Goal: Task Accomplishment & Management: Manage account settings

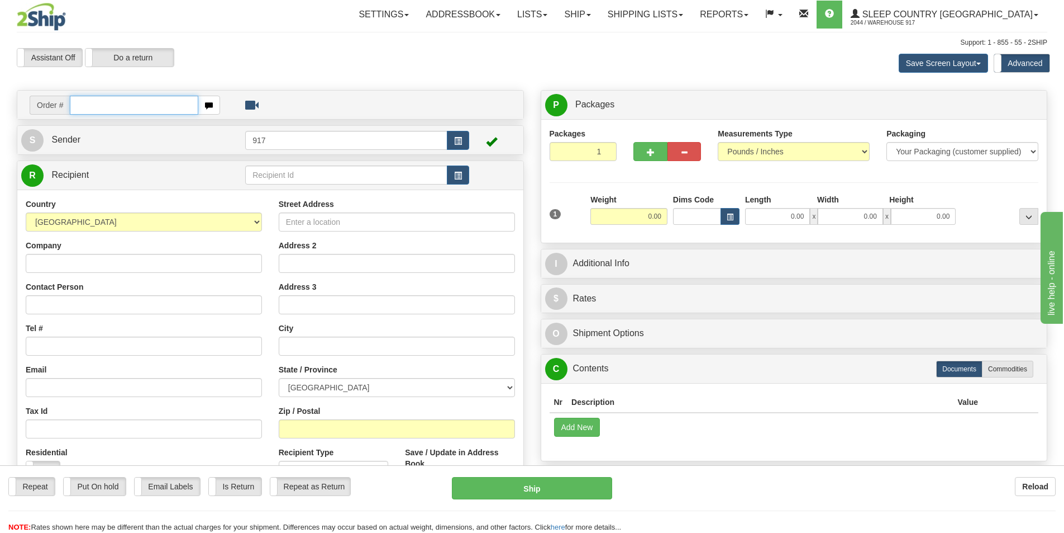
click at [155, 104] on input "text" at bounding box center [134, 105] width 129 height 19
paste input "9000I158589"
type input "9000I158589"
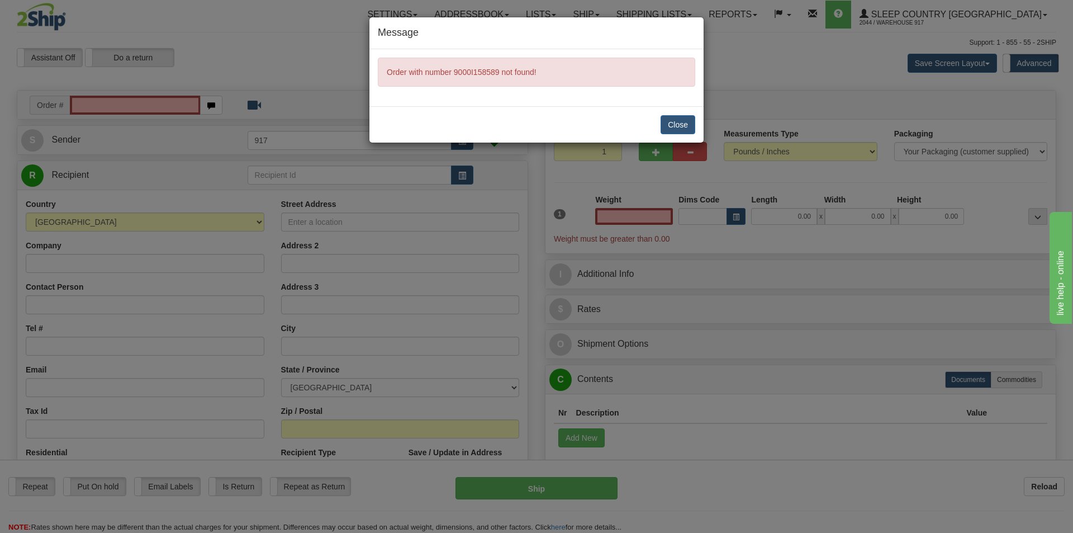
type input "0.00"
click at [685, 120] on button "Close" at bounding box center [677, 124] width 35 height 19
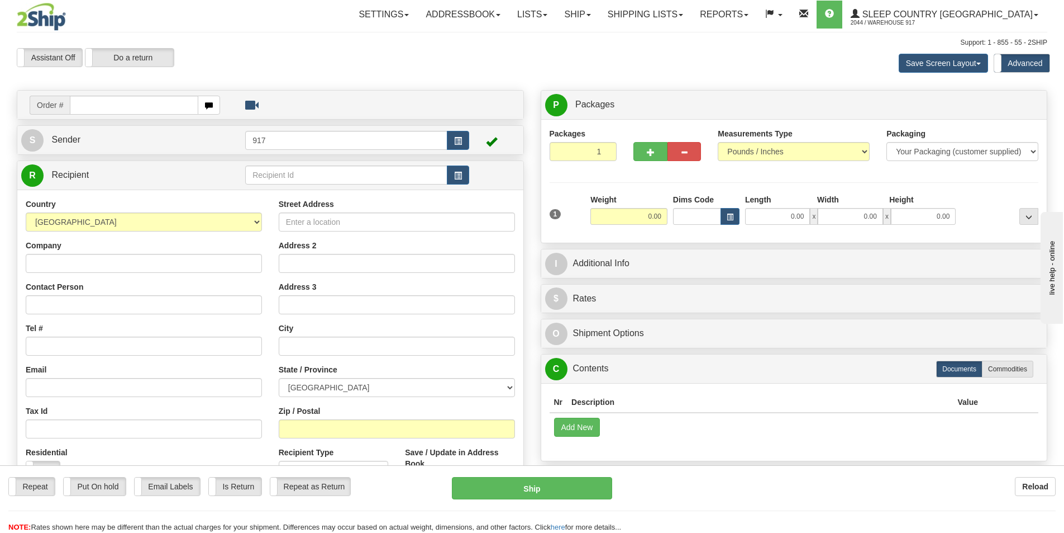
click at [127, 86] on div "Toggle navigation Settings Shipping Preferences Fields Preferences New" at bounding box center [532, 320] width 1064 height 640
click at [124, 106] on input "text" at bounding box center [134, 105] width 129 height 19
paste input "9000I157607"
type input "9000I157607"
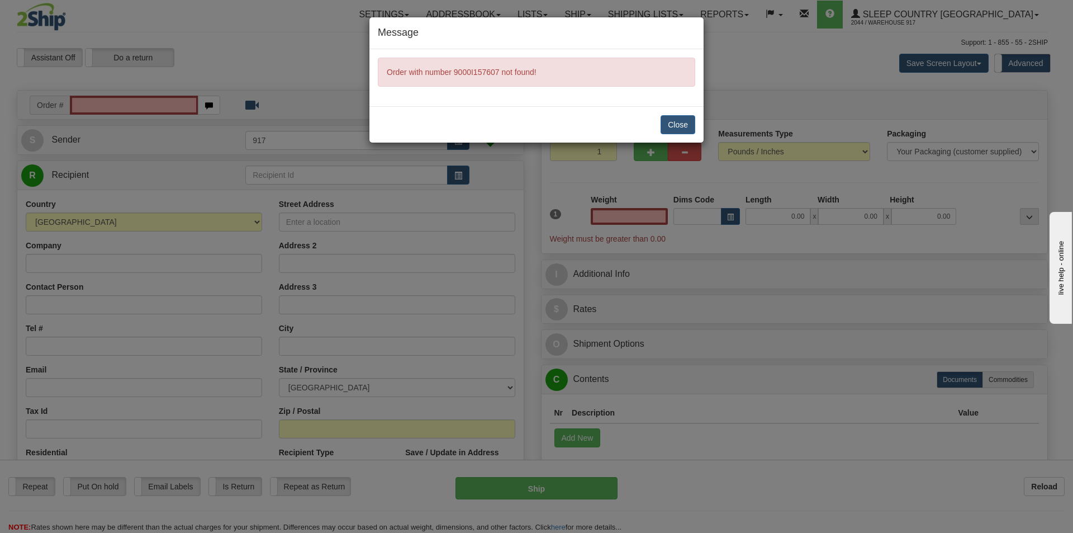
type input "0.00"
click at [667, 124] on button "Close" at bounding box center [677, 124] width 35 height 19
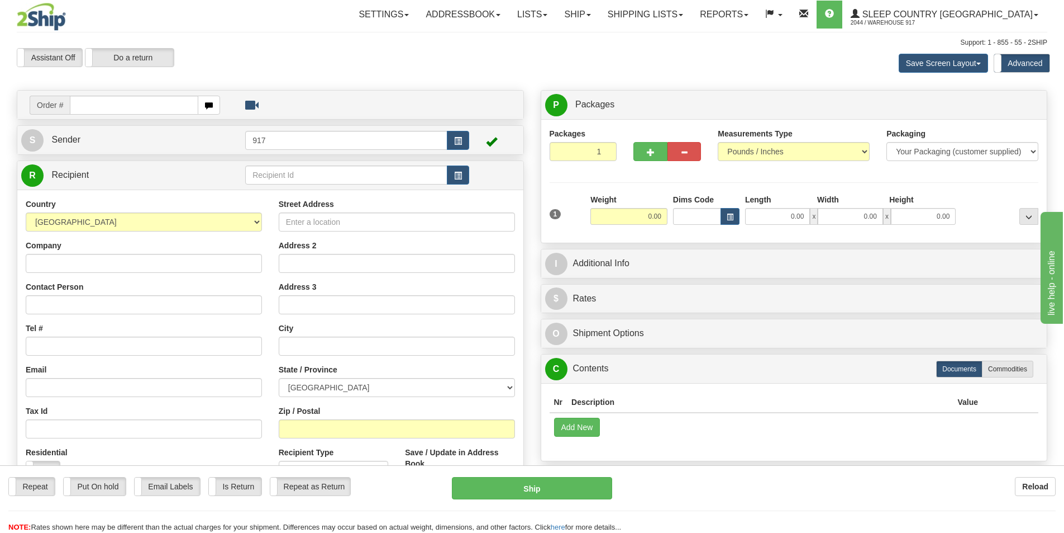
click at [169, 121] on div "Create a label for the return Create Pickup Without Label Order # S Sender 917" at bounding box center [270, 336] width 524 height 493
click at [165, 112] on input "text" at bounding box center [134, 105] width 129 height 19
paste input "9000I157155"
type input "9000I157155"
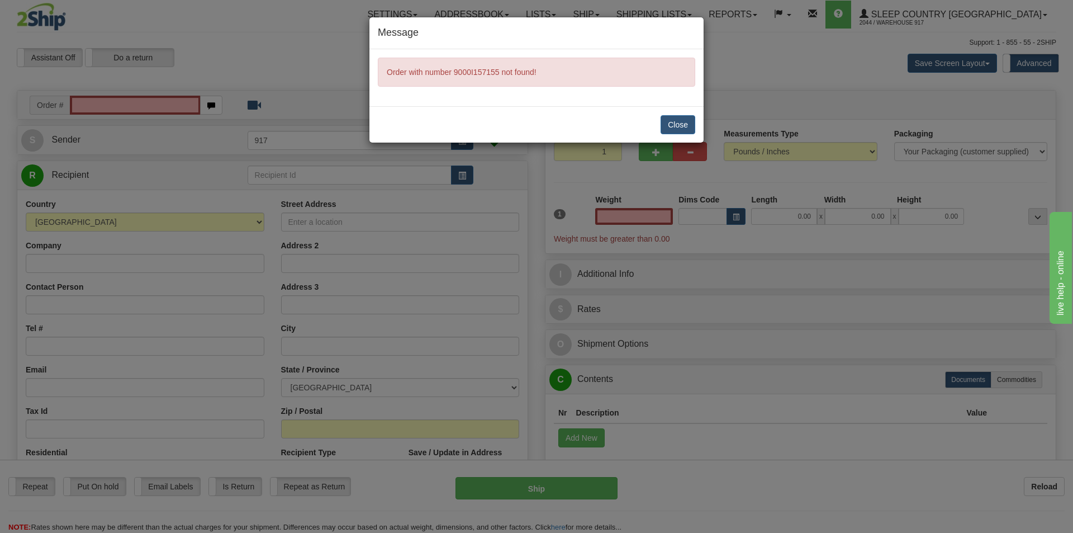
type input "0.00"
click at [683, 123] on button "Close" at bounding box center [677, 124] width 35 height 19
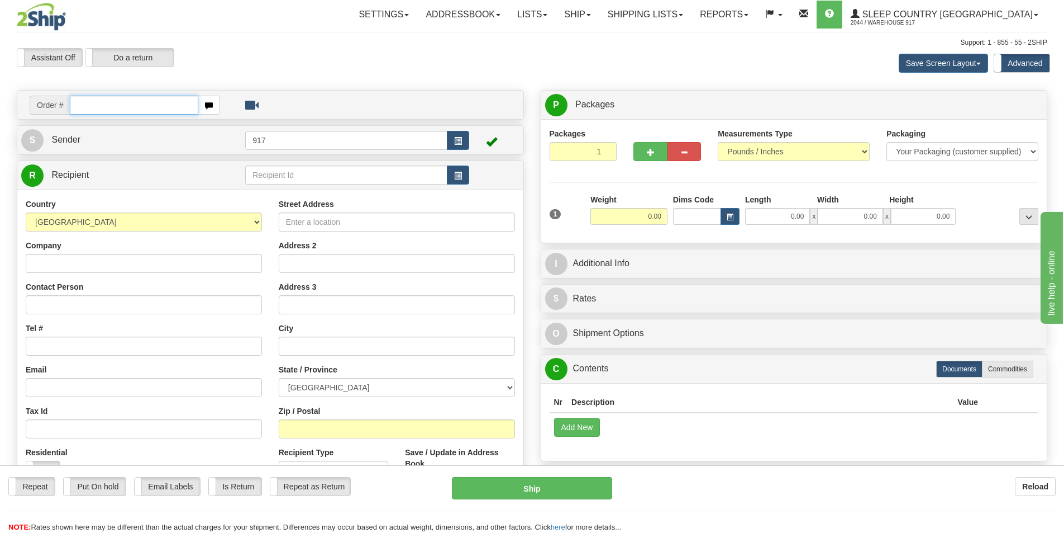
click at [148, 112] on input "text" at bounding box center [134, 105] width 129 height 19
paste input "9000I158540"
type input "9000I158540"
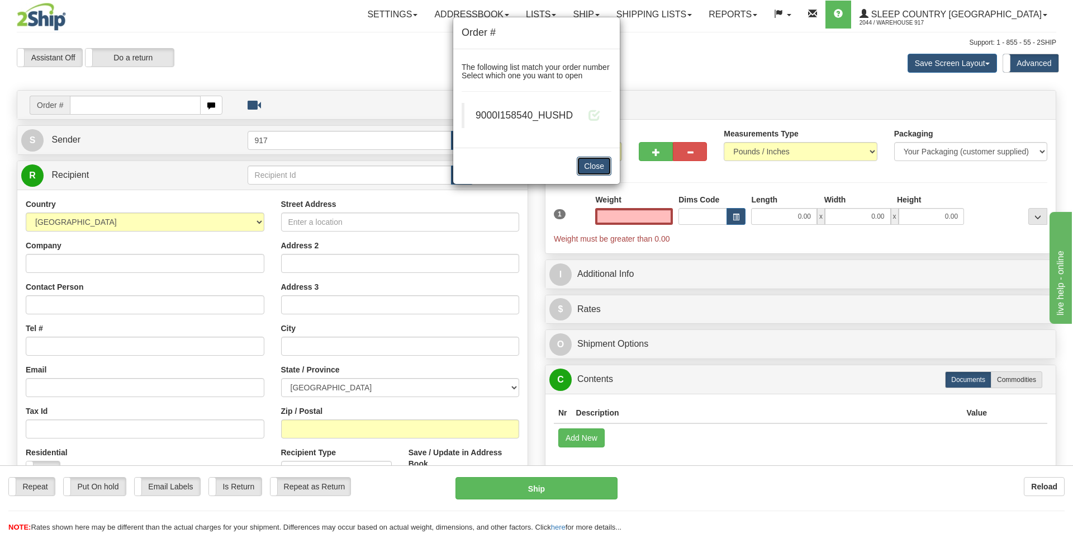
type input "0.00"
click at [602, 173] on button "Close" at bounding box center [594, 165] width 35 height 19
click at [600, 167] on button "Close" at bounding box center [594, 165] width 35 height 19
click at [598, 165] on button "Close" at bounding box center [594, 165] width 35 height 19
click at [591, 161] on button "Close" at bounding box center [594, 165] width 35 height 19
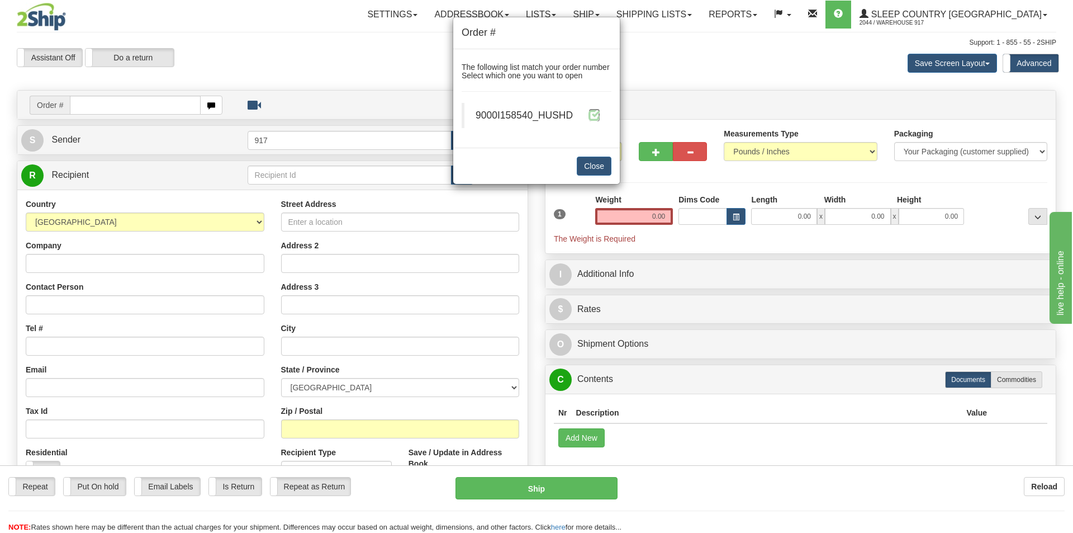
click at [594, 121] on span at bounding box center [594, 115] width 12 height 12
click at [590, 163] on button "Close" at bounding box center [594, 165] width 35 height 19
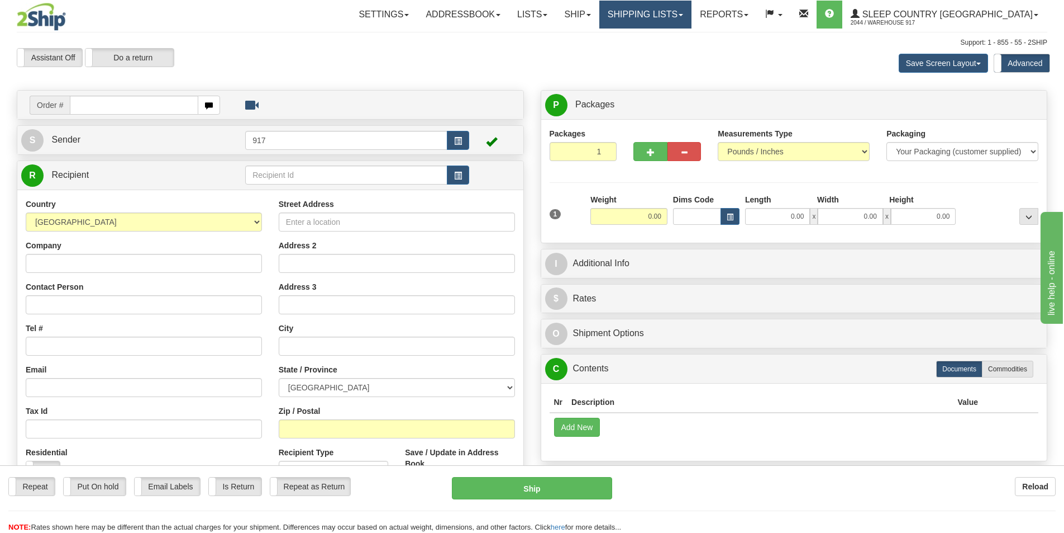
click at [692, 11] on link "Shipping lists" at bounding box center [646, 15] width 92 height 28
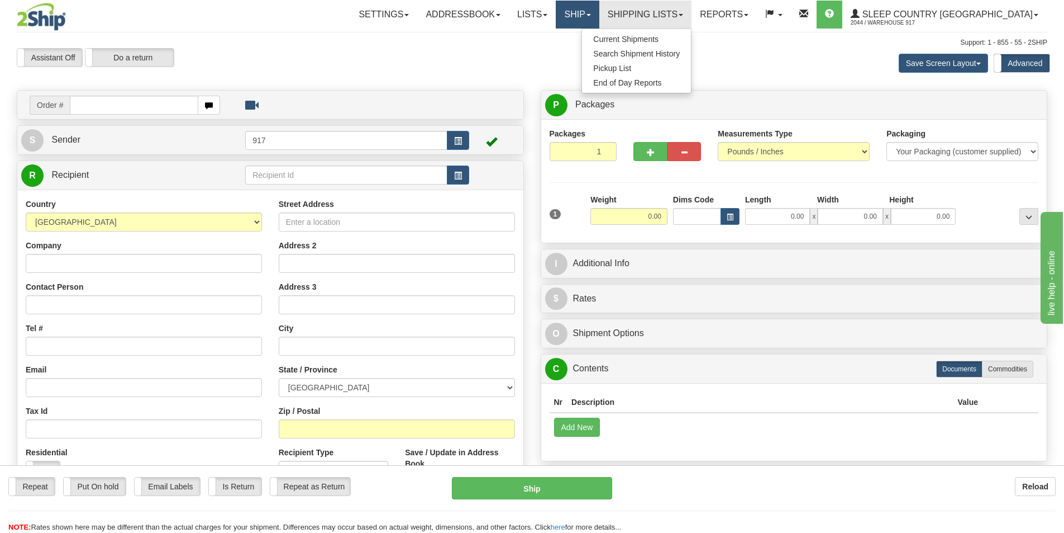
click at [599, 11] on link "Ship" at bounding box center [577, 15] width 43 height 28
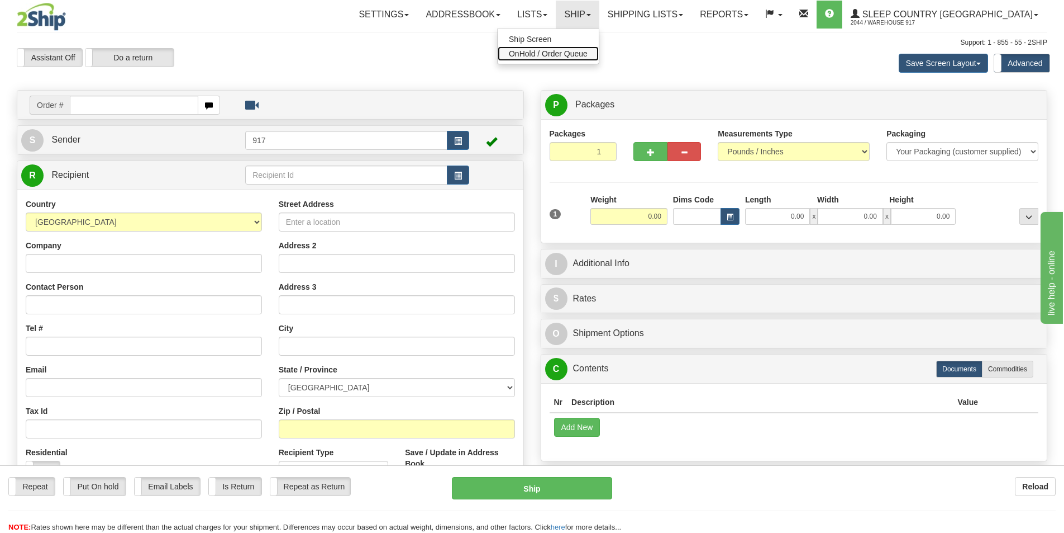
click at [586, 51] on span "OnHold / Order Queue" at bounding box center [548, 53] width 79 height 9
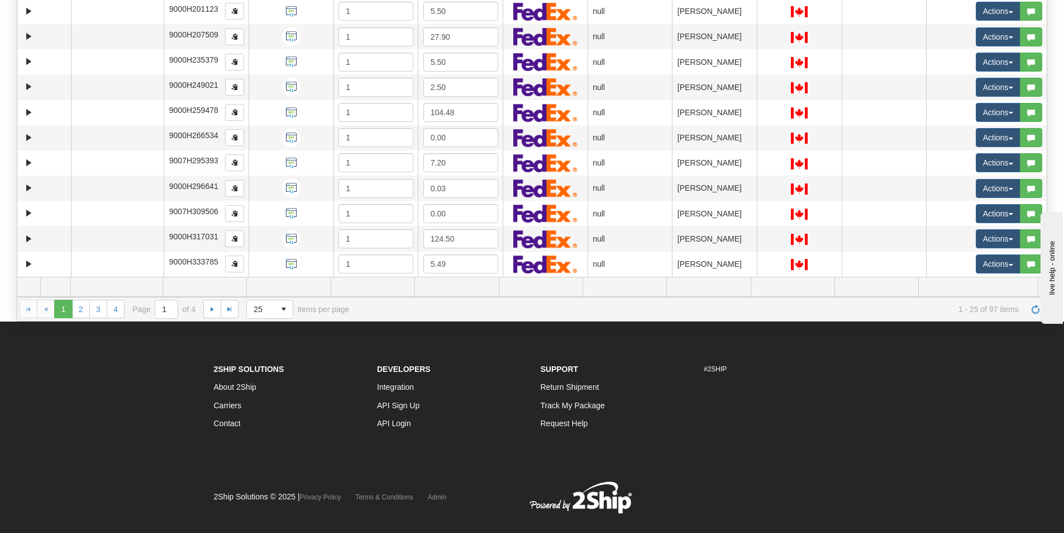
scroll to position [176, 0]
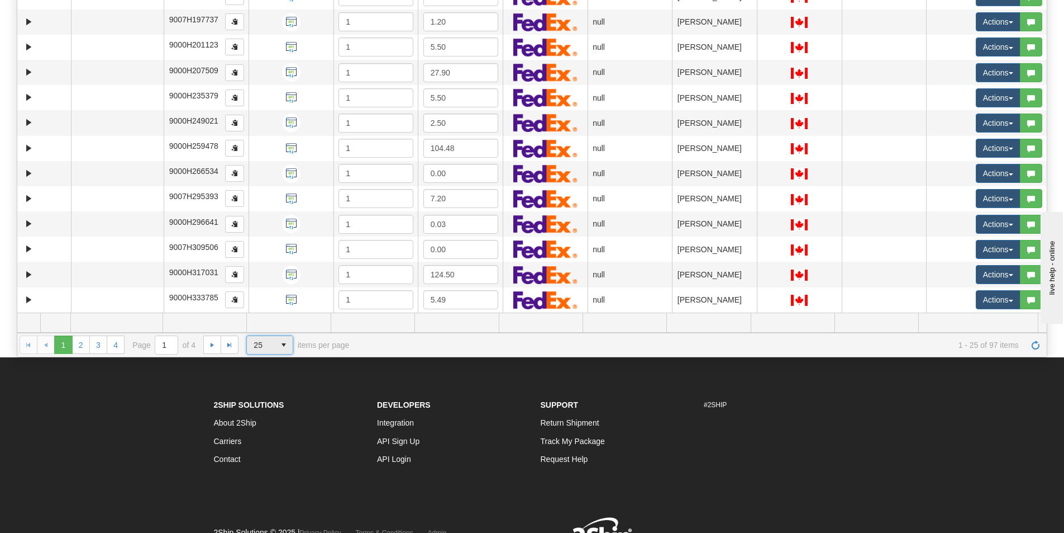
click at [279, 341] on span "select" at bounding box center [284, 345] width 18 height 18
click at [262, 409] on span "100" at bounding box center [257, 409] width 13 height 11
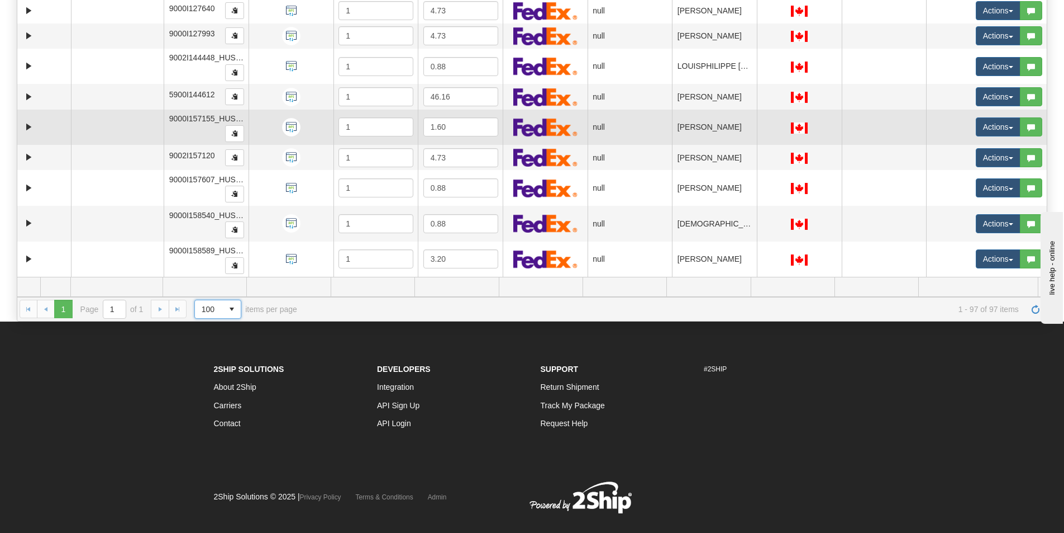
scroll to position [232, 0]
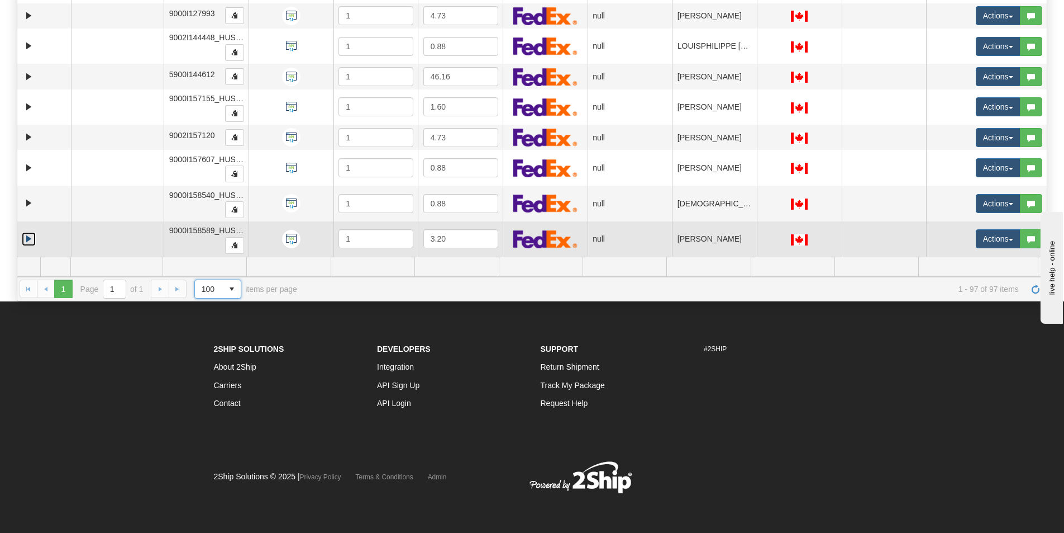
click at [32, 234] on link "Expand" at bounding box center [29, 239] width 14 height 14
click at [976, 245] on button "Actions" at bounding box center [998, 238] width 45 height 19
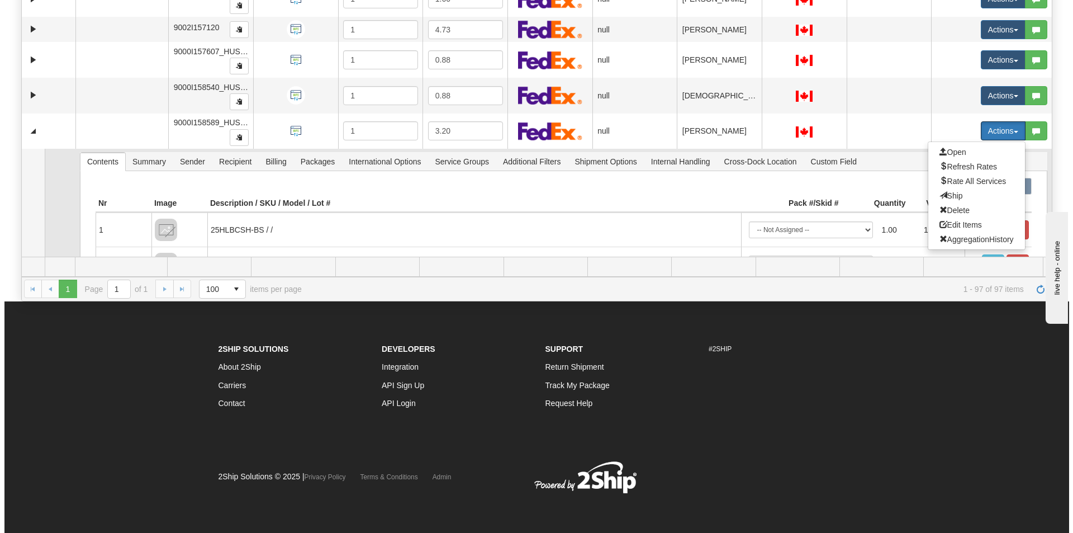
scroll to position [2370, 0]
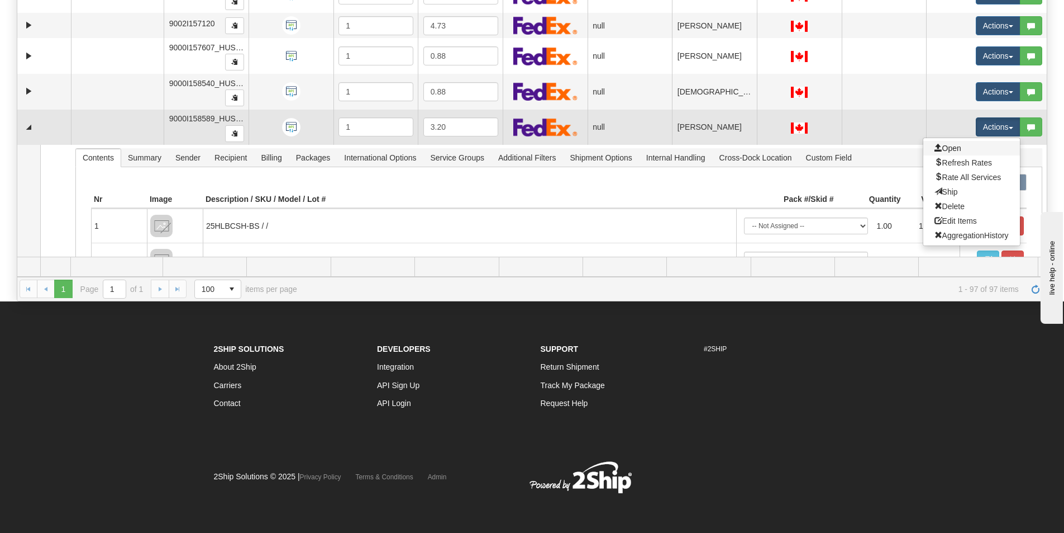
click at [964, 147] on link "Open" at bounding box center [972, 148] width 97 height 15
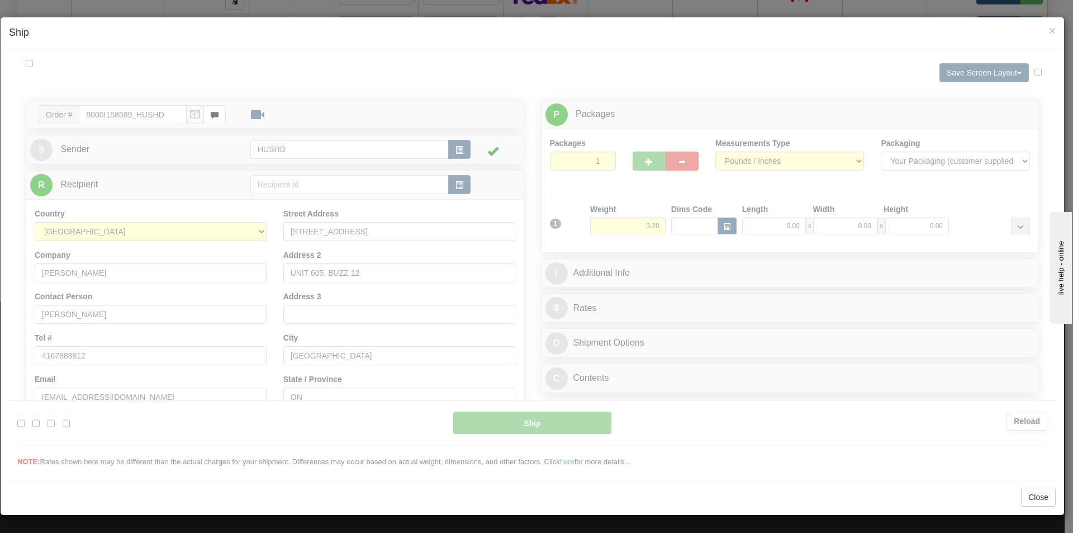
scroll to position [0, 0]
type input "11:49"
type input "16:00"
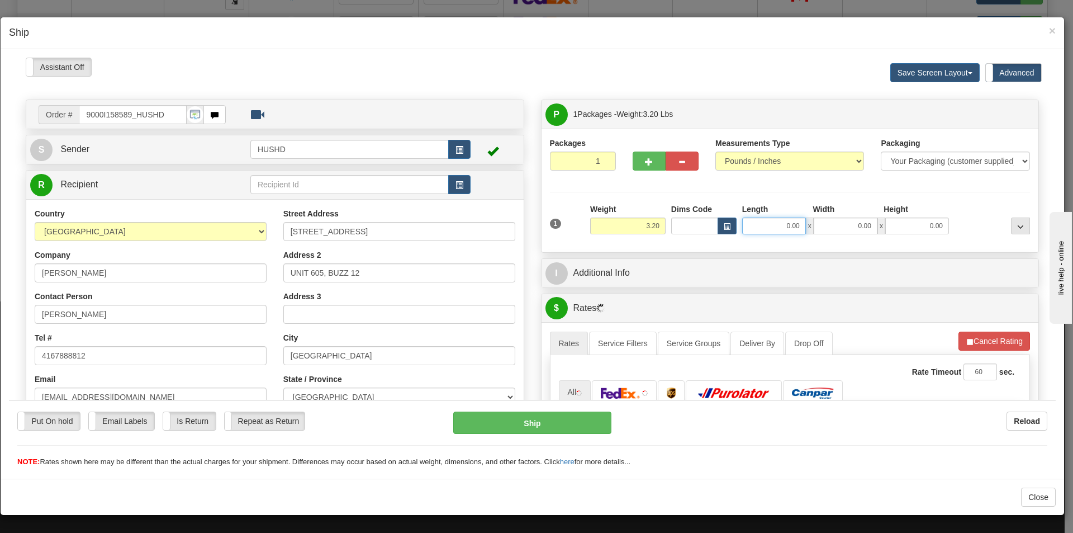
click at [768, 229] on input "0.00" at bounding box center [774, 225] width 64 height 17
type input "15.00"
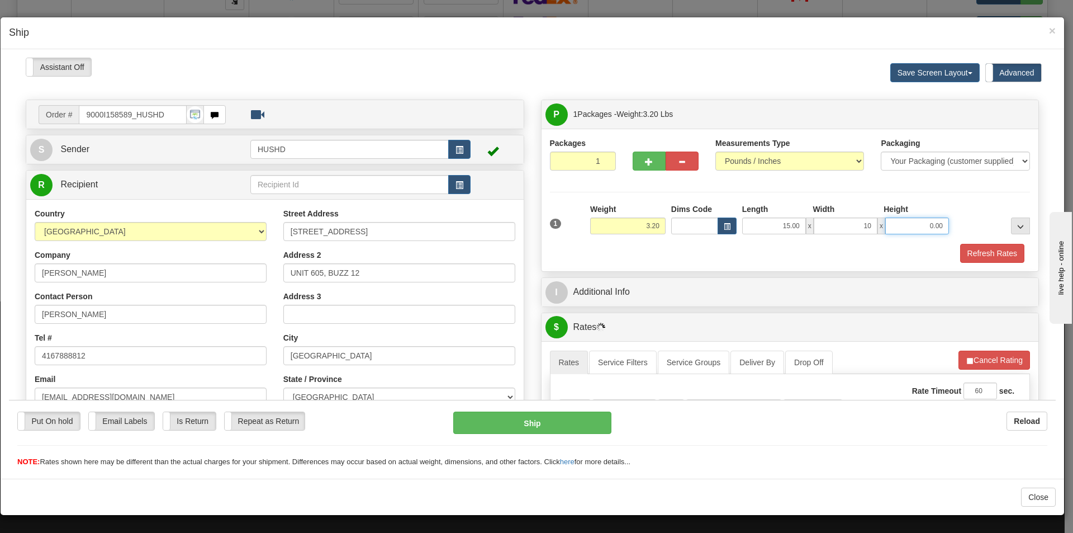
type input "10.00"
type input "2.00"
click at [984, 260] on button "Refresh Rates" at bounding box center [992, 252] width 64 height 19
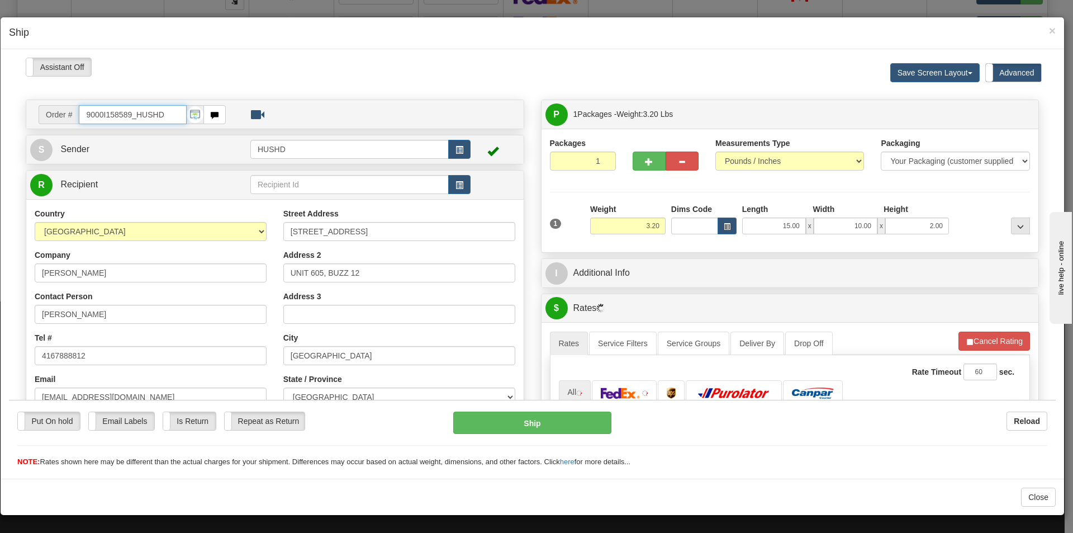
drag, startPoint x: 162, startPoint y: 112, endPoint x: 61, endPoint y: 114, distance: 100.6
click at [61, 114] on div "Order # 9000I158589_HUSHD" at bounding box center [132, 113] width 187 height 19
click at [1052, 20] on div "× Ship" at bounding box center [532, 33] width 1063 height 32
click at [1050, 28] on span "×" at bounding box center [1052, 30] width 7 height 13
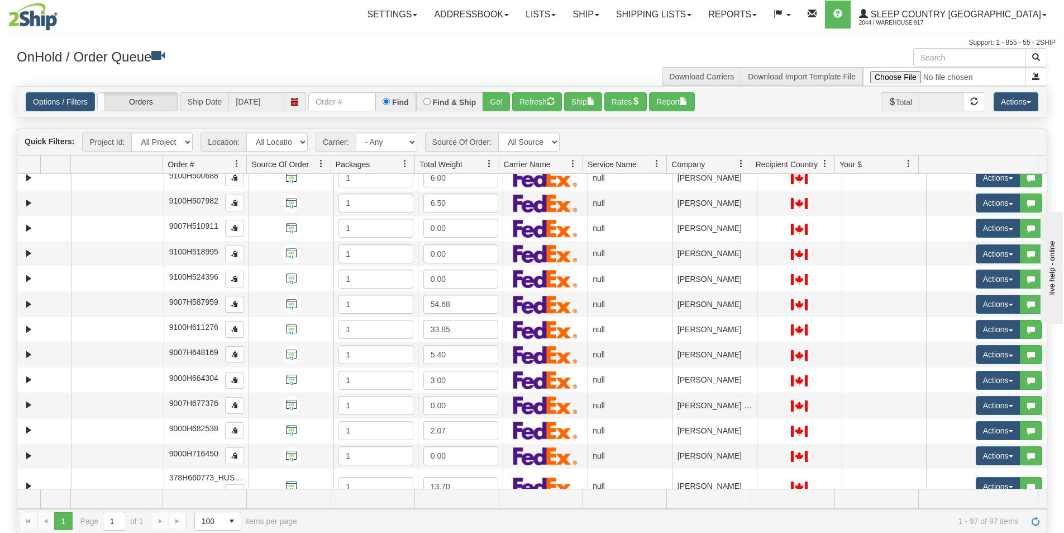
scroll to position [749, 0]
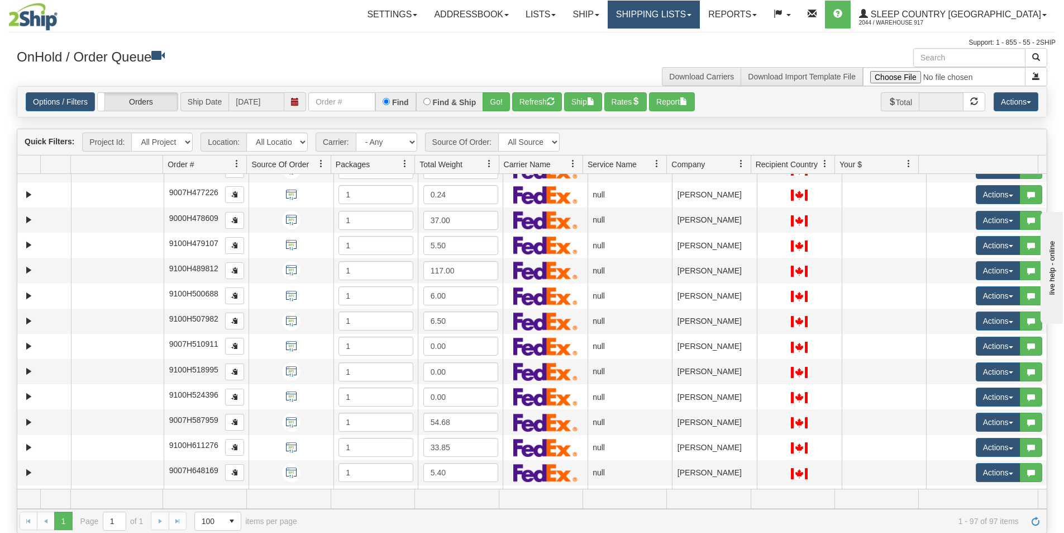
click at [700, 20] on link "Shipping lists" at bounding box center [654, 15] width 92 height 28
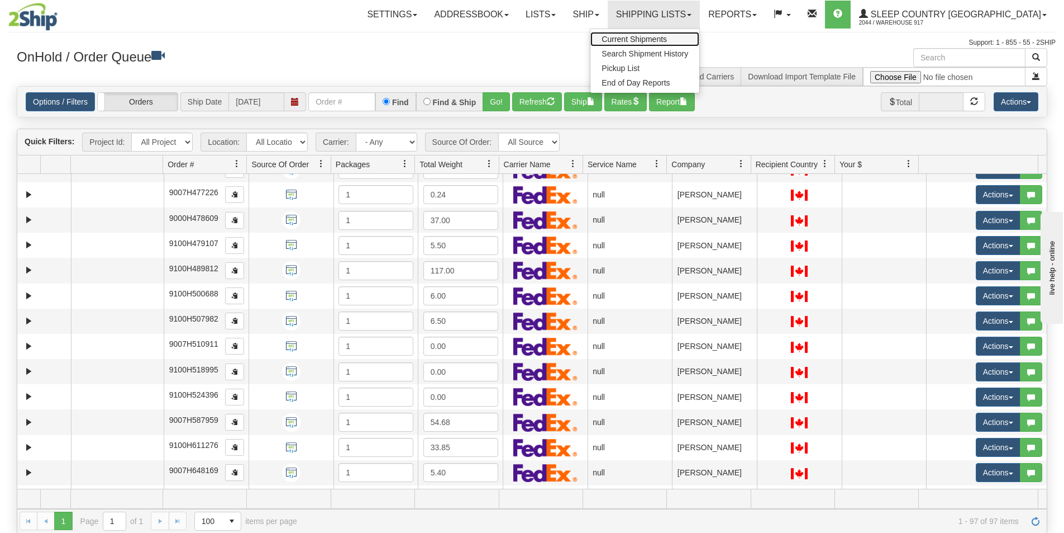
click at [667, 42] on span "Current Shipments" at bounding box center [634, 39] width 65 height 9
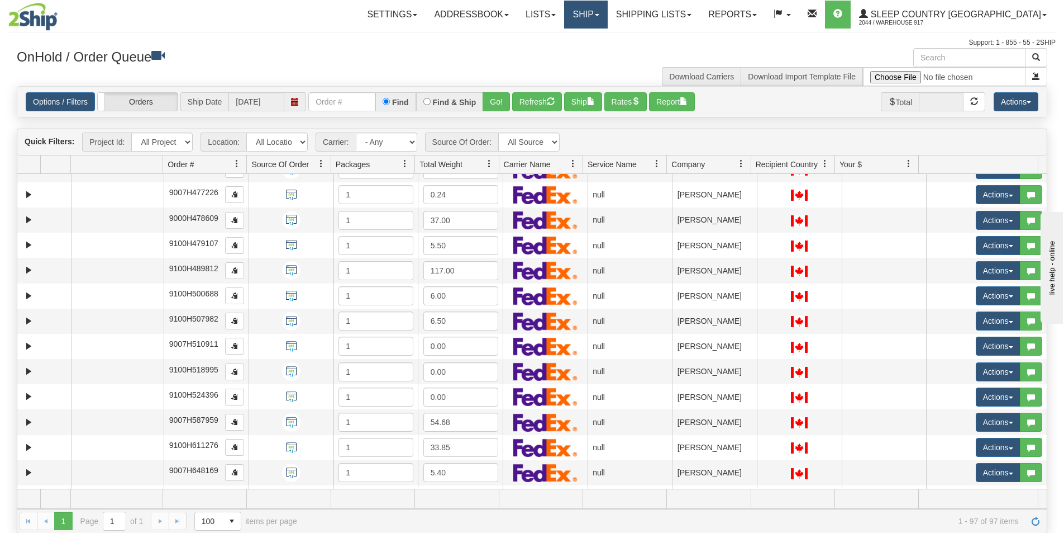
click at [607, 15] on link "Ship" at bounding box center [585, 15] width 43 height 28
click at [607, 39] on link "Ship Screen" at bounding box center [556, 39] width 101 height 15
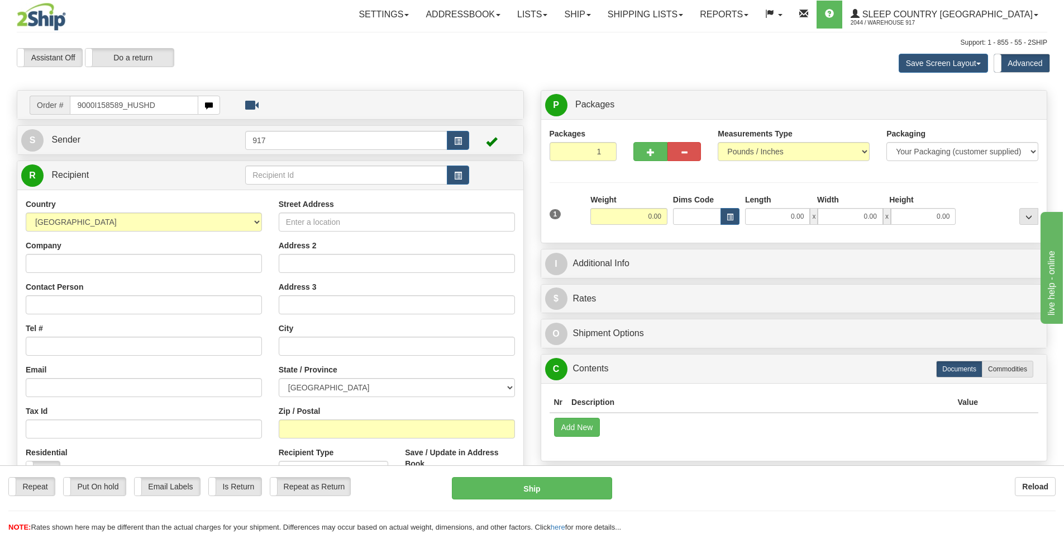
type input "9000I158589_HUSHD"
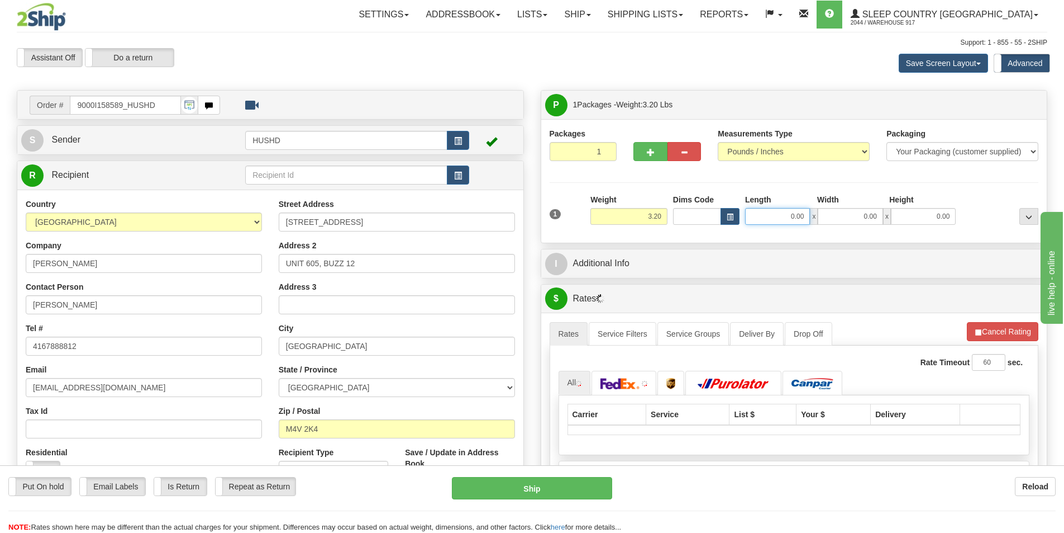
click at [760, 219] on input "0.00" at bounding box center [777, 216] width 65 height 17
type input "15.00"
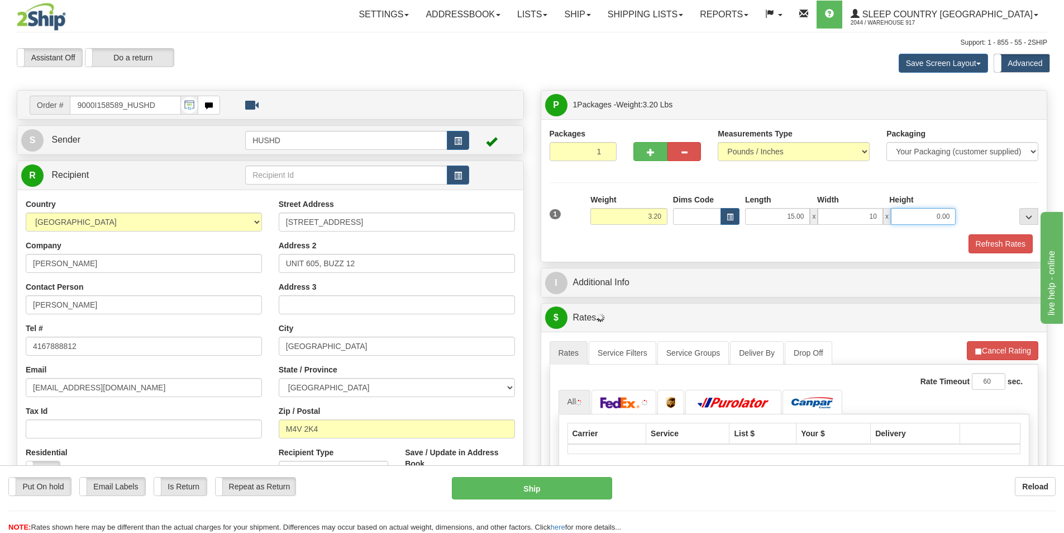
type input "10.00"
type input "2.00"
click at [986, 238] on button "Refresh Rates" at bounding box center [1001, 243] width 64 height 19
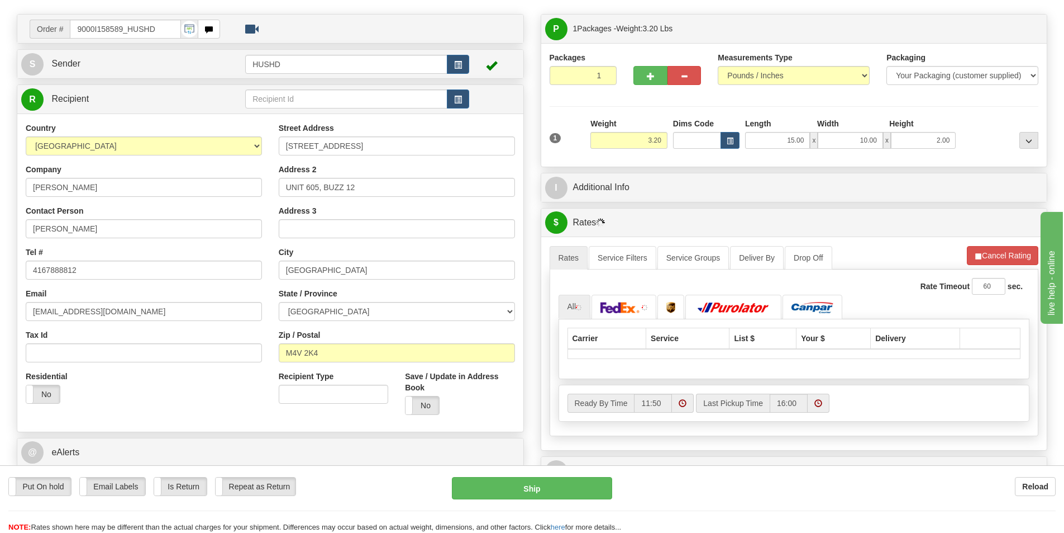
scroll to position [168, 0]
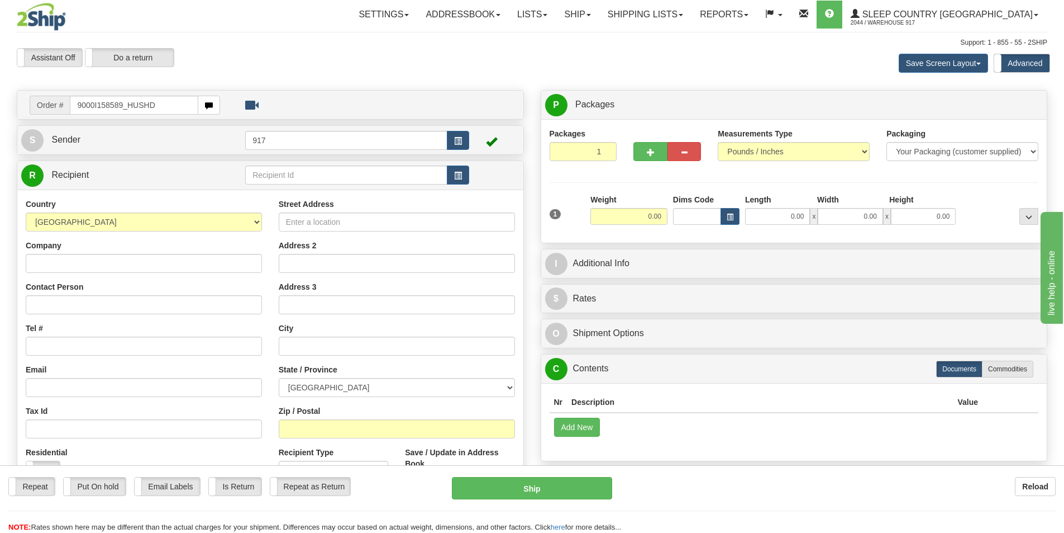
type input "9000I158589_HUSHD"
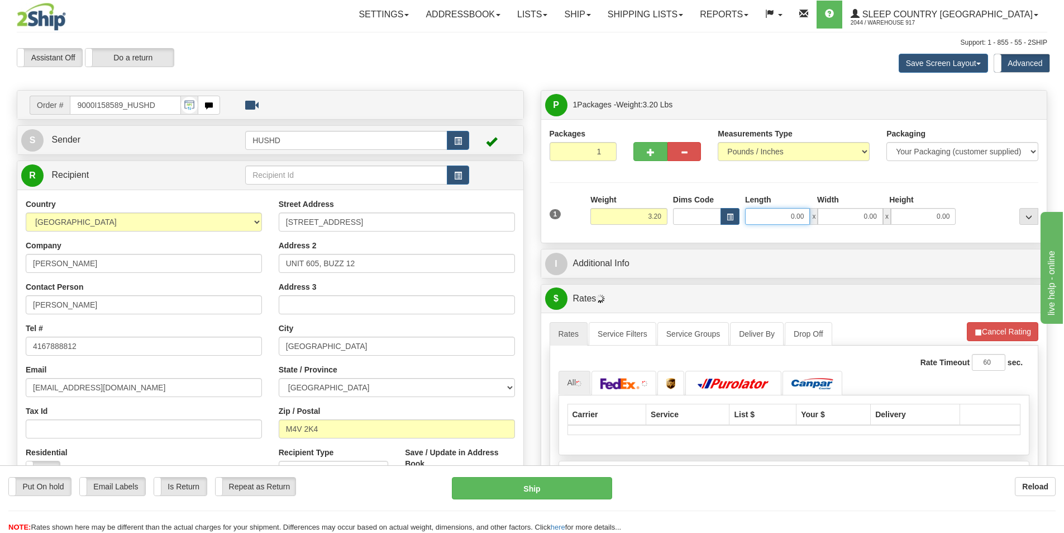
click at [783, 220] on input "0.00" at bounding box center [777, 216] width 65 height 17
type input "15.00"
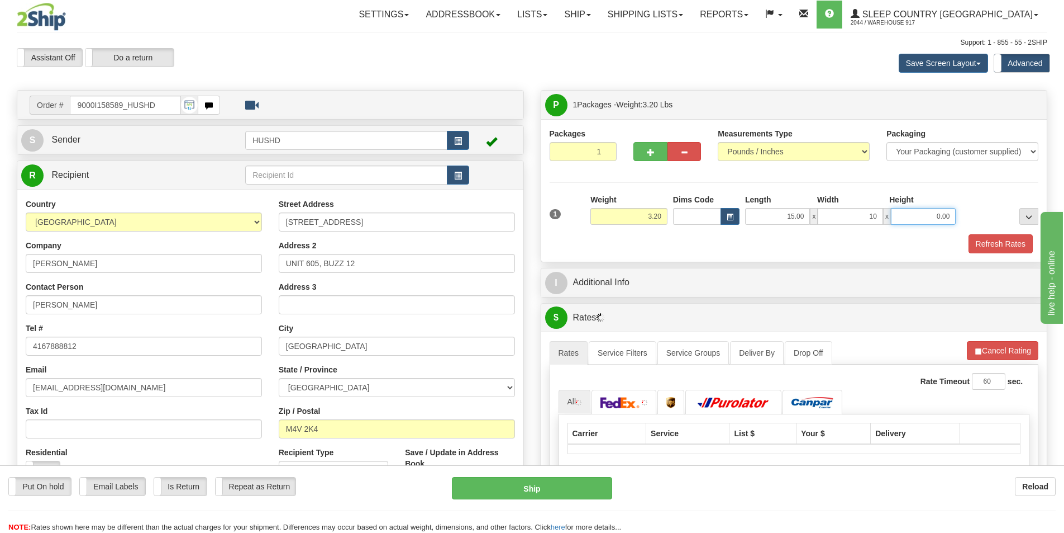
type input "10.00"
type input "2.00"
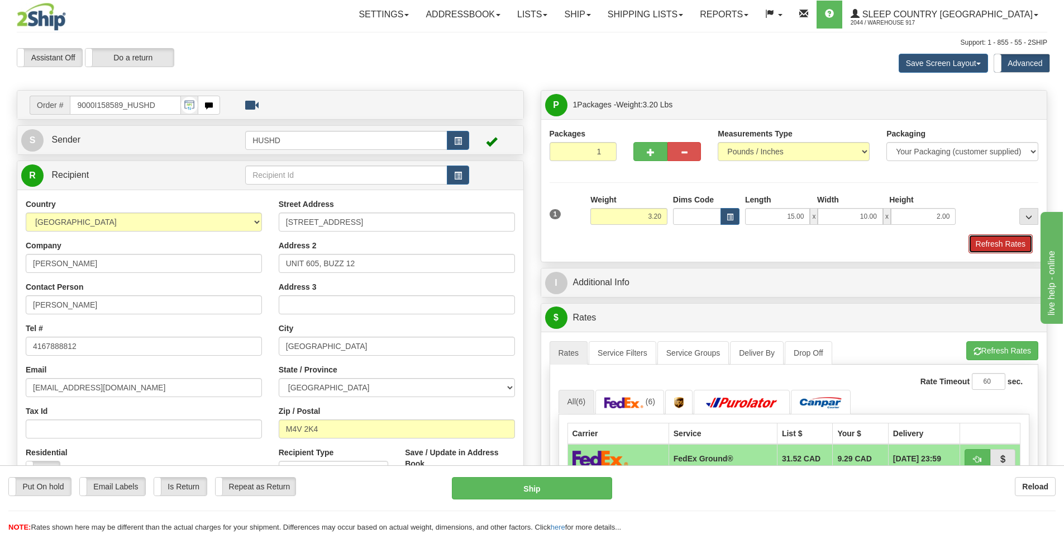
click at [985, 250] on button "Refresh Rates" at bounding box center [1001, 243] width 64 height 19
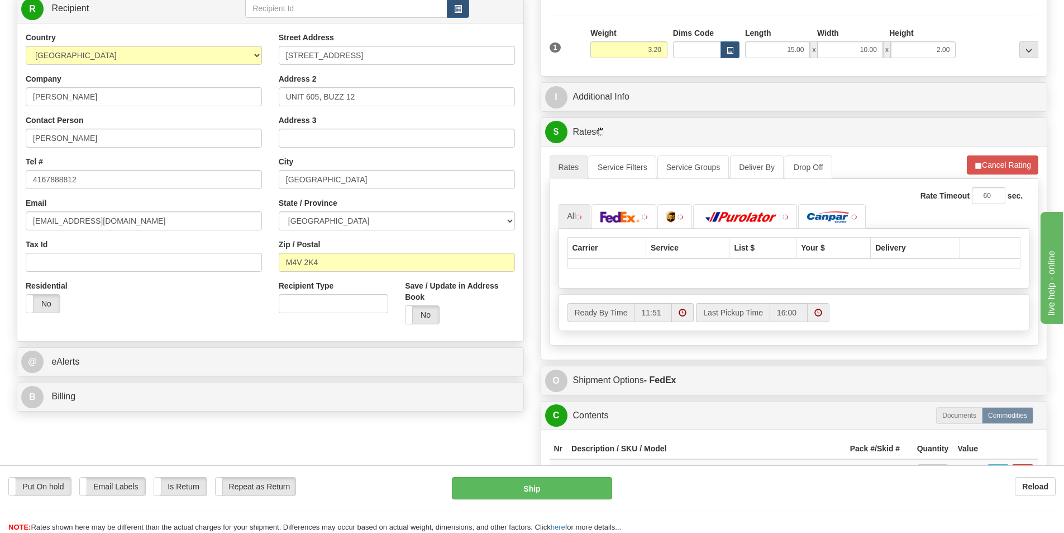
scroll to position [168, 0]
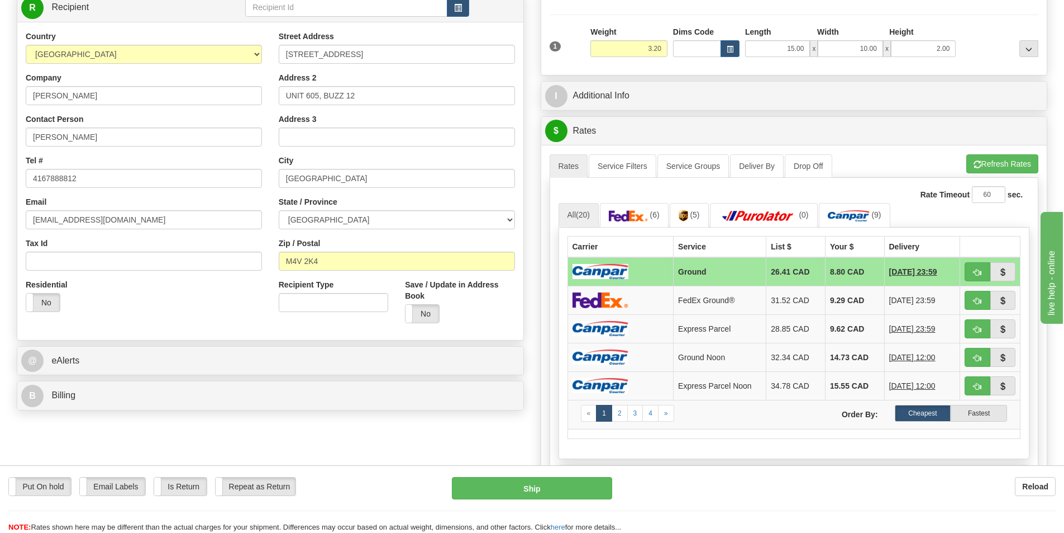
click at [621, 271] on img at bounding box center [601, 271] width 56 height 15
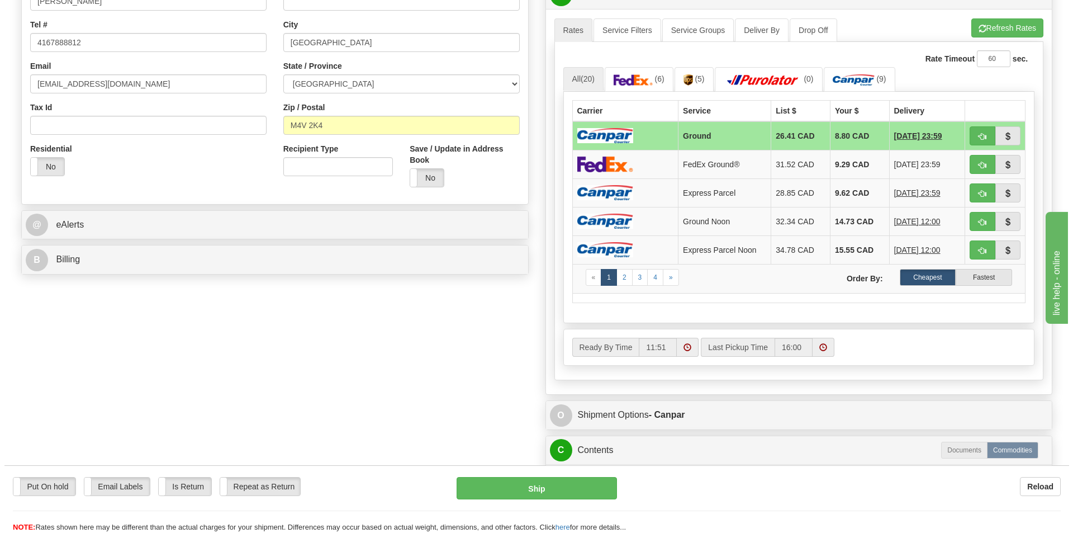
scroll to position [335, 0]
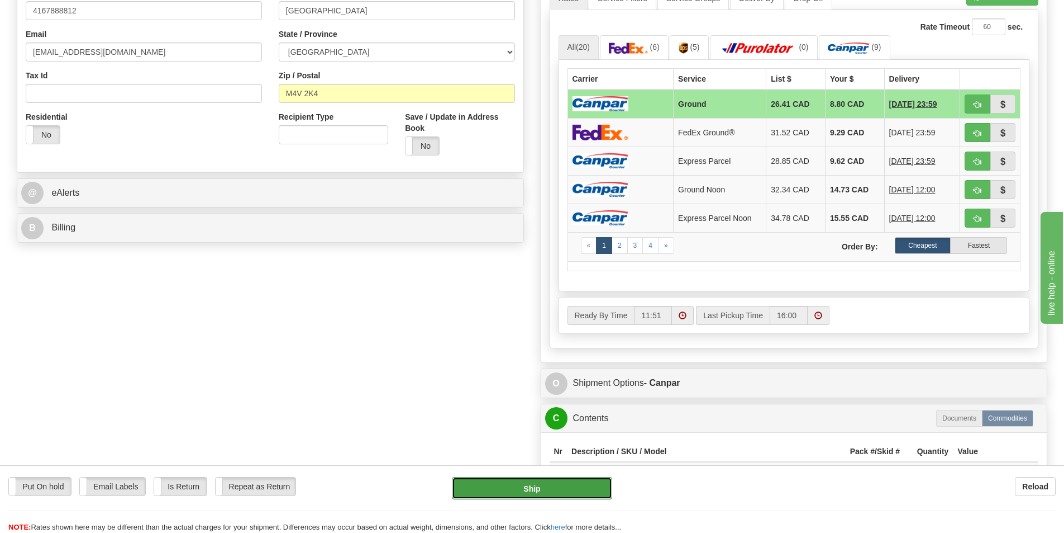
click at [561, 485] on button "Ship" at bounding box center [532, 488] width 160 height 22
type input "1"
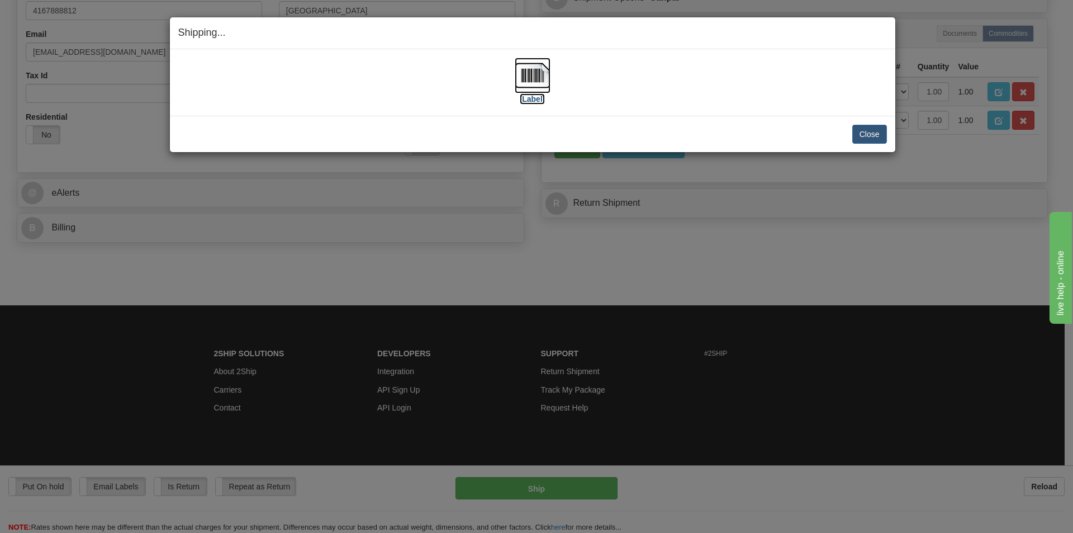
click at [531, 78] on img at bounding box center [533, 76] width 36 height 36
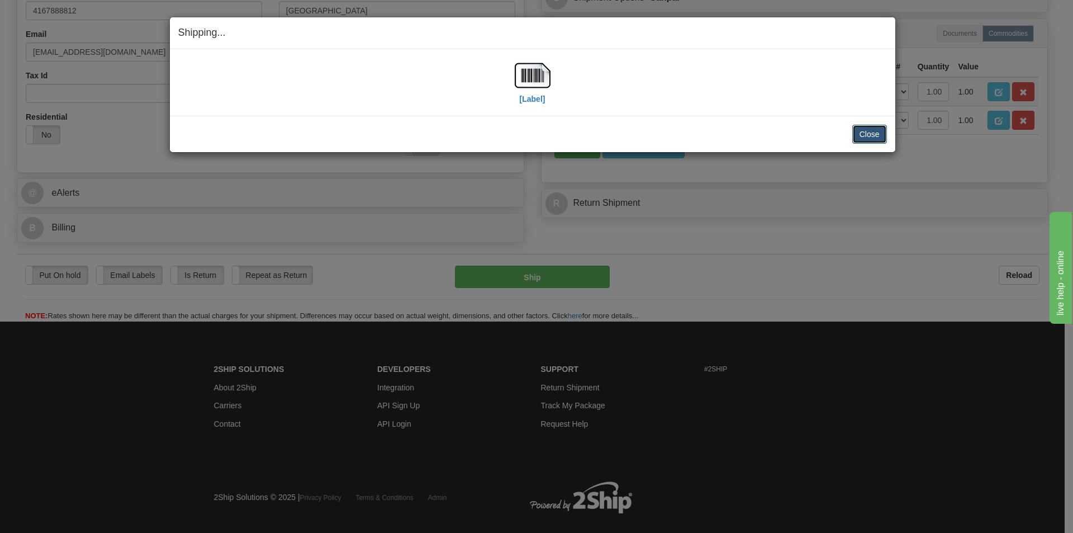
click at [859, 133] on button "Close" at bounding box center [869, 134] width 35 height 19
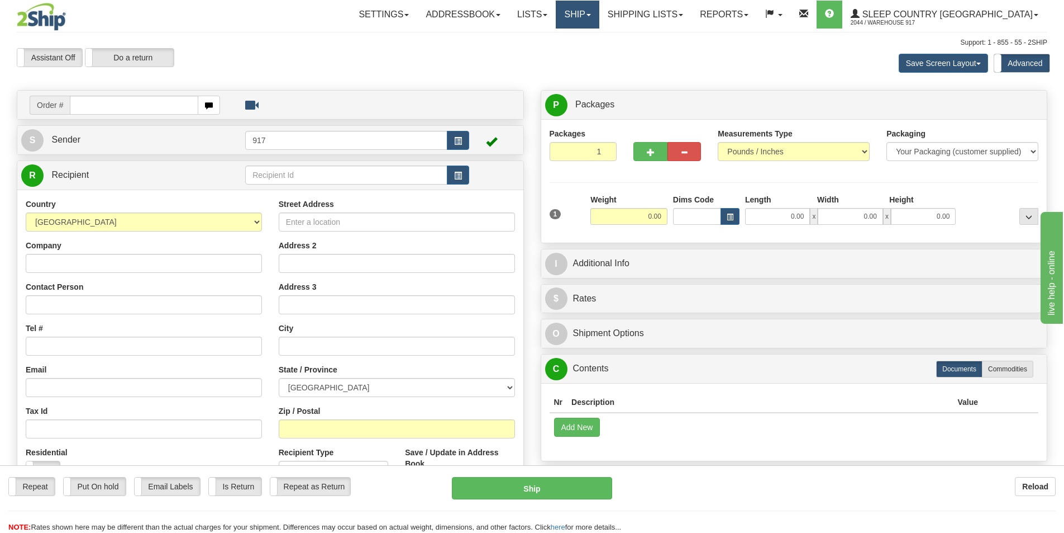
click at [599, 12] on link "Ship" at bounding box center [577, 15] width 43 height 28
click at [588, 55] on span "OnHold / Order Queue" at bounding box center [548, 53] width 79 height 9
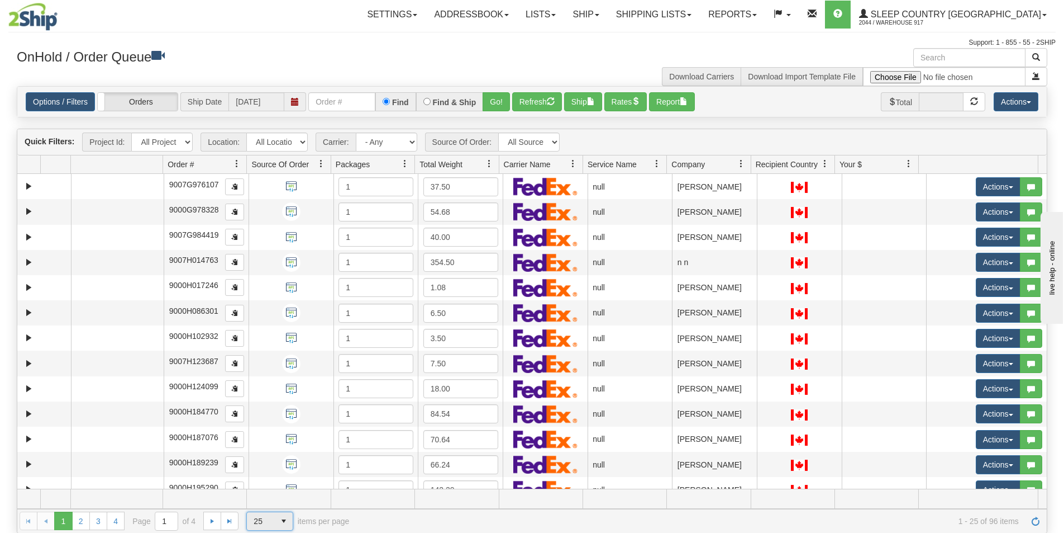
click at [258, 521] on span "25" at bounding box center [261, 520] width 15 height 11
click at [268, 501] on li "100" at bounding box center [270, 503] width 46 height 16
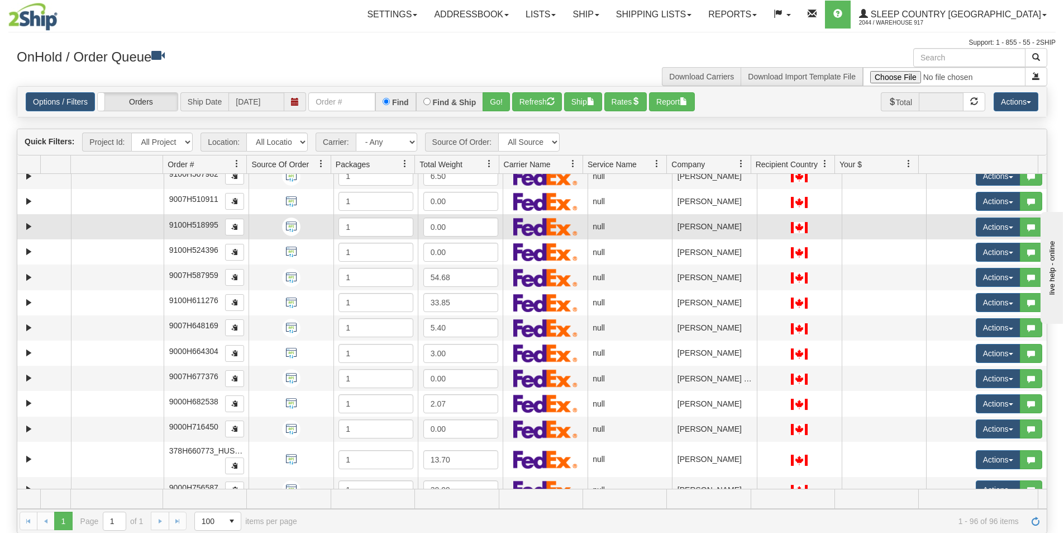
scroll to position [2222, 0]
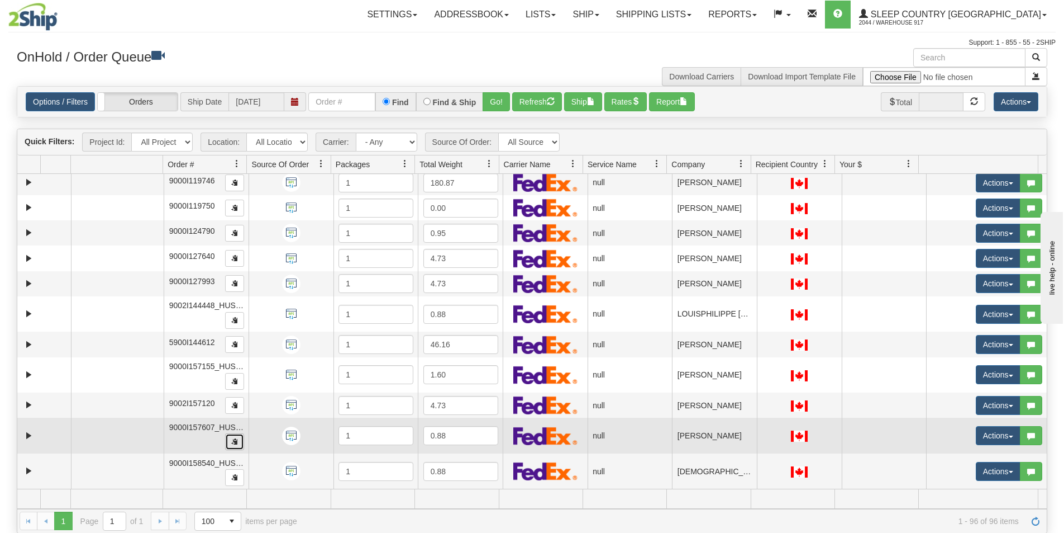
click at [237, 443] on button "button" at bounding box center [234, 441] width 19 height 17
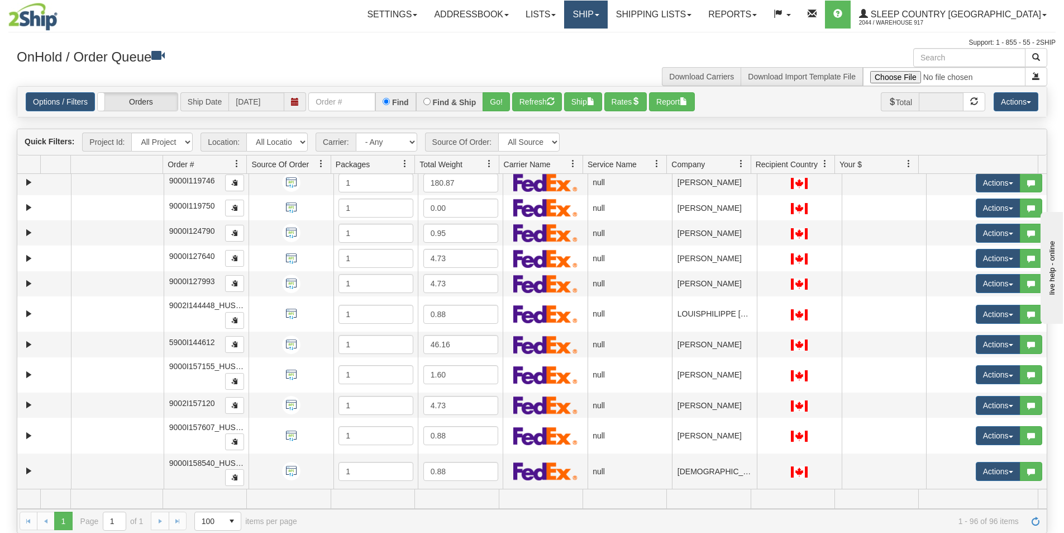
click at [607, 18] on link "Ship" at bounding box center [585, 15] width 43 height 28
click at [560, 40] on span "Ship Screen" at bounding box center [538, 39] width 42 height 9
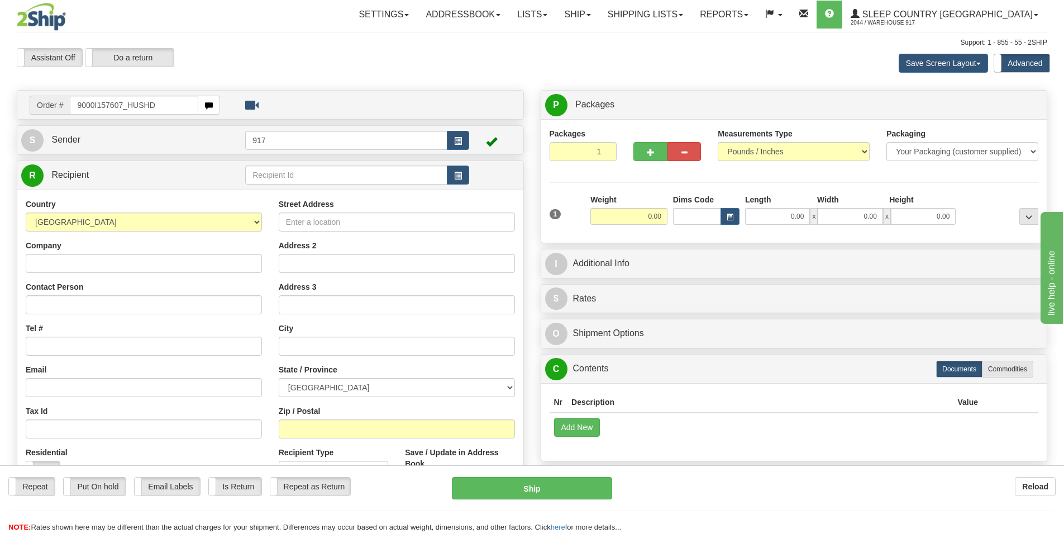
type input "9000I157607_HUSHD"
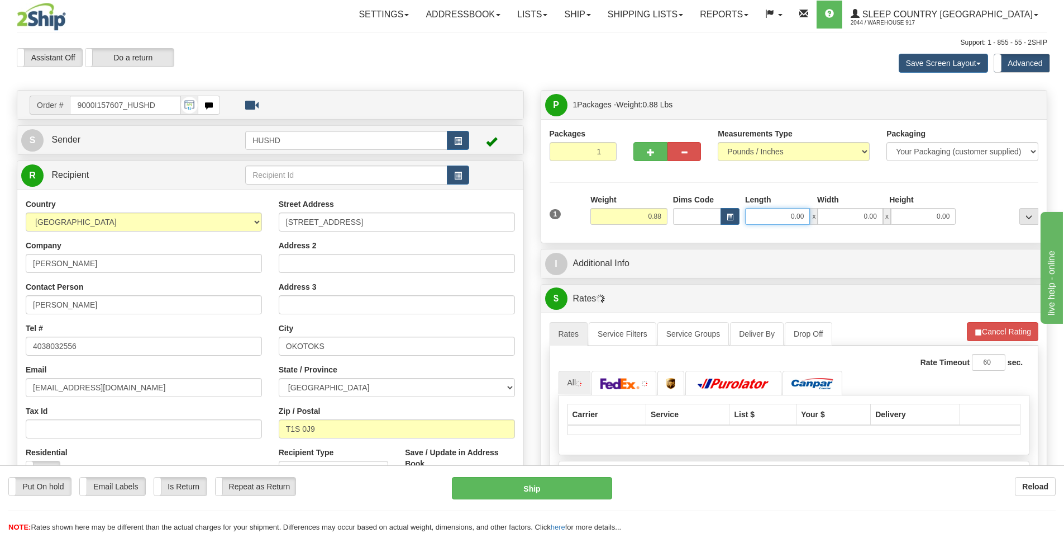
click at [783, 220] on input "0.00" at bounding box center [777, 216] width 65 height 17
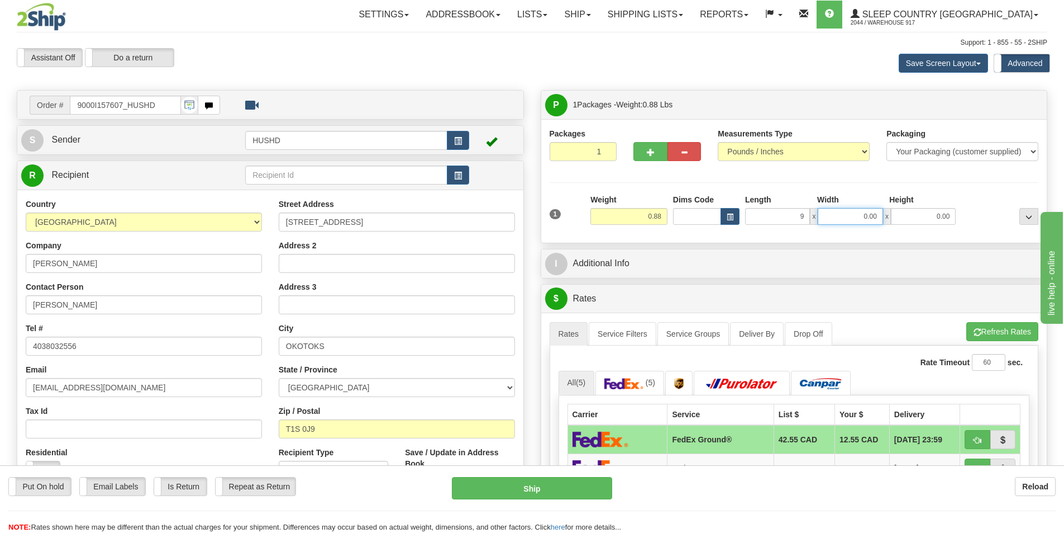
type input "9.00"
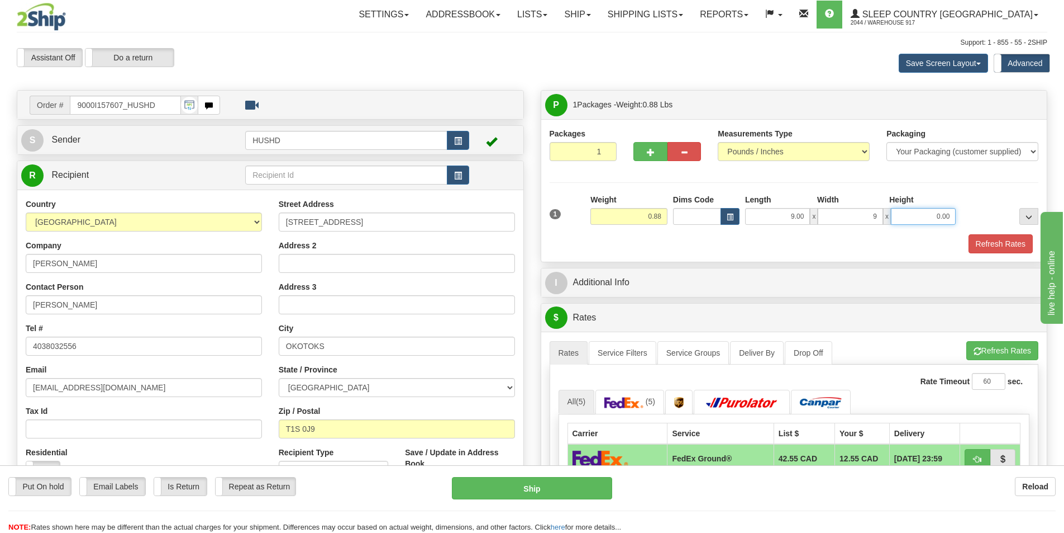
type input "9.00"
type input "2.00"
click at [1001, 237] on button "Refresh Rates" at bounding box center [1001, 243] width 64 height 19
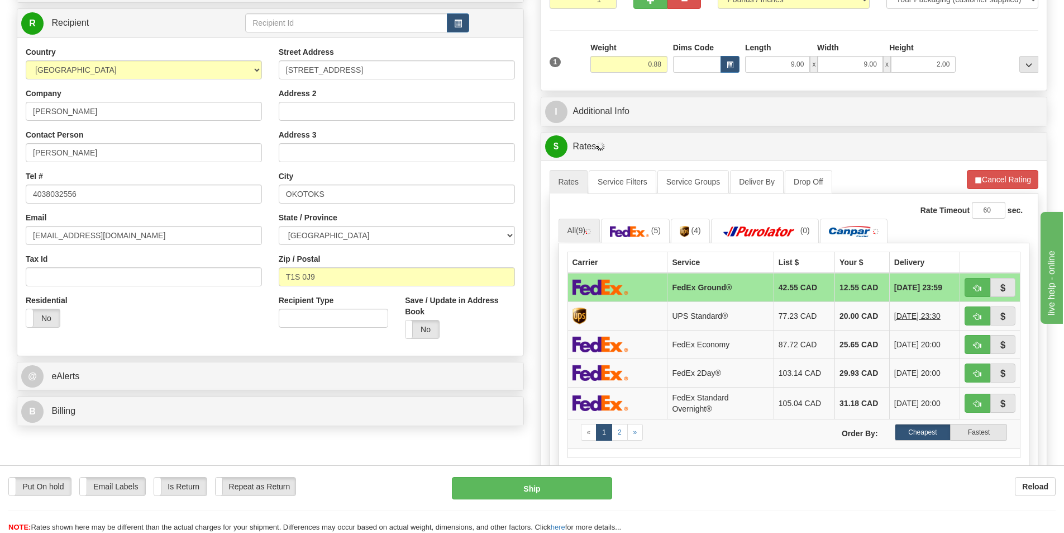
scroll to position [168, 0]
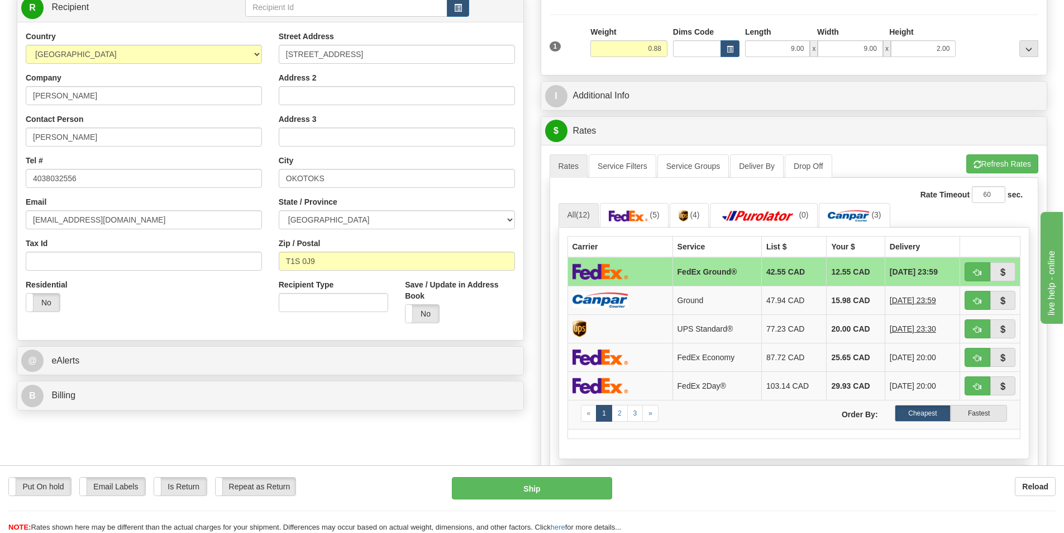
click at [646, 272] on td at bounding box center [620, 271] width 105 height 29
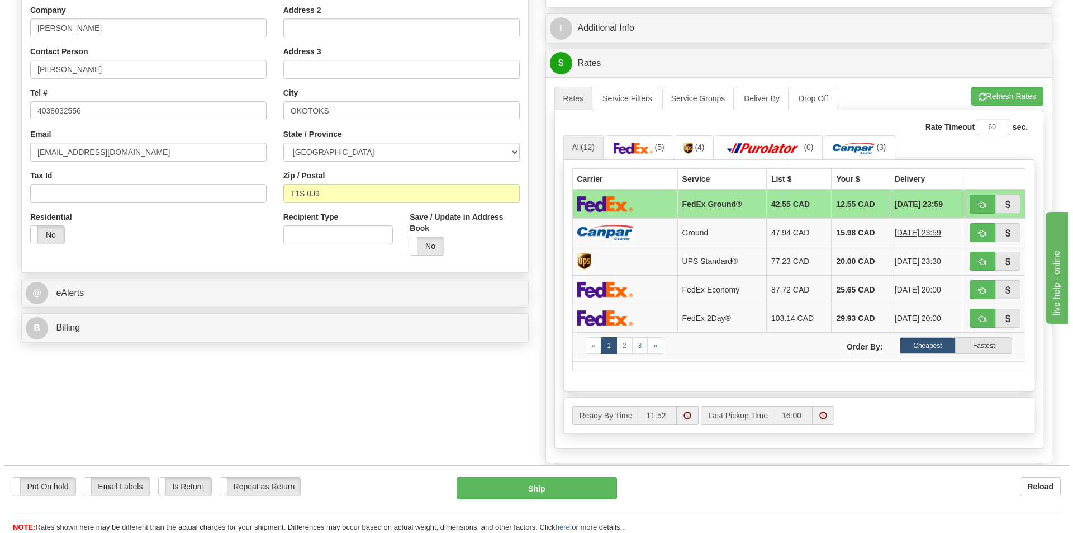
scroll to position [391, 0]
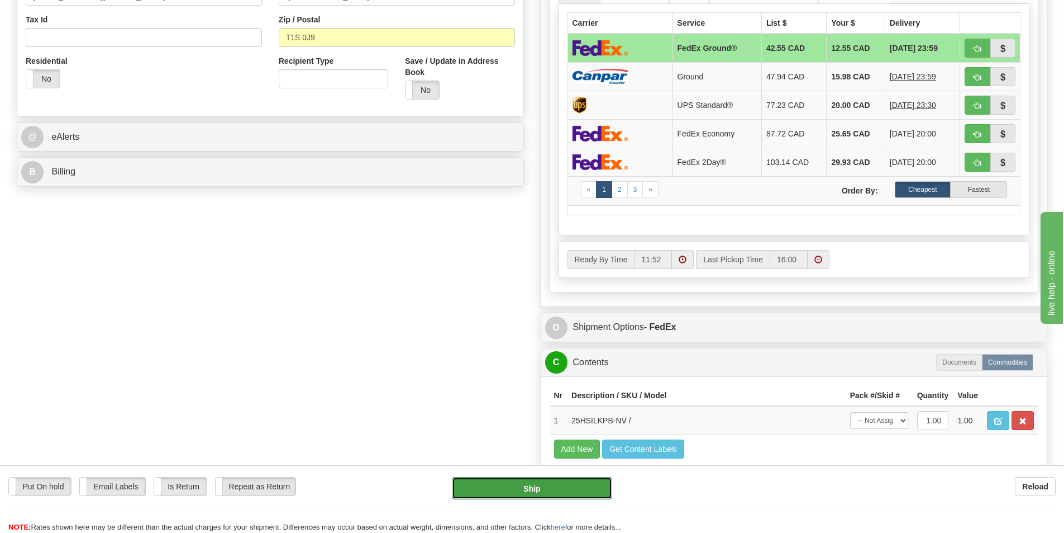
click at [532, 486] on button "Ship" at bounding box center [532, 488] width 160 height 22
type input "92"
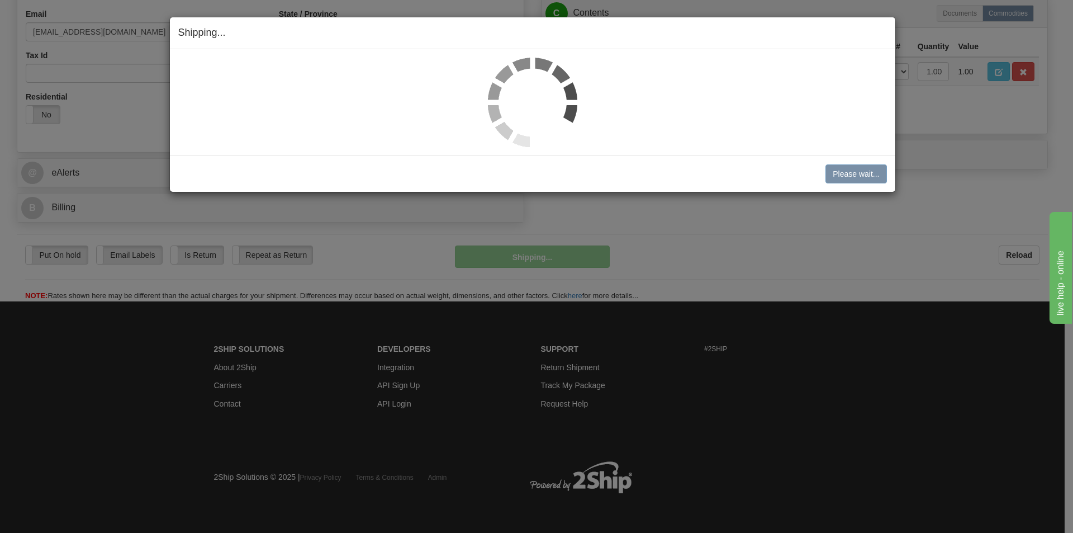
scroll to position [356, 0]
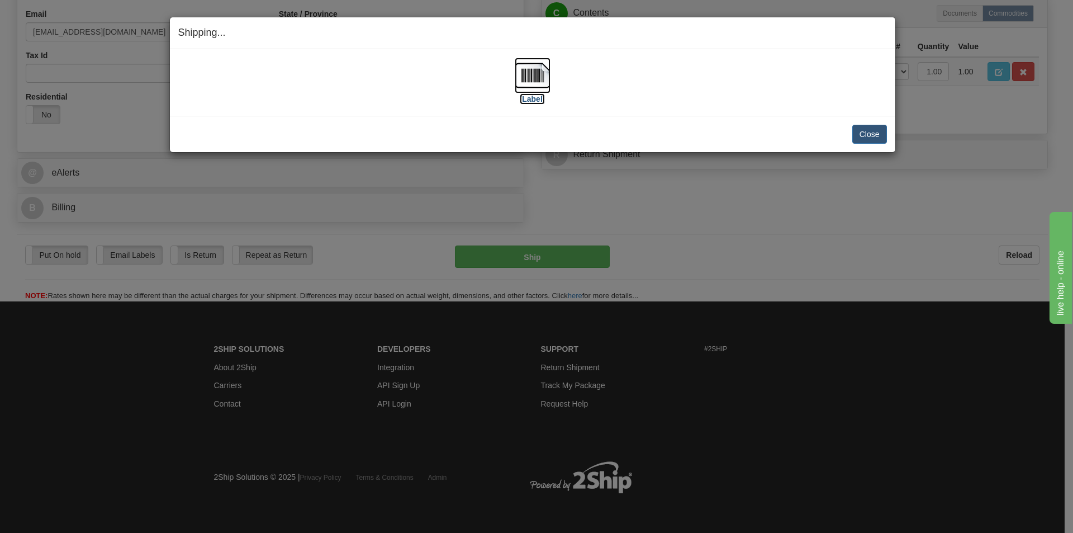
click at [524, 73] on img at bounding box center [533, 76] width 36 height 36
click at [877, 134] on button "Close" at bounding box center [869, 134] width 35 height 19
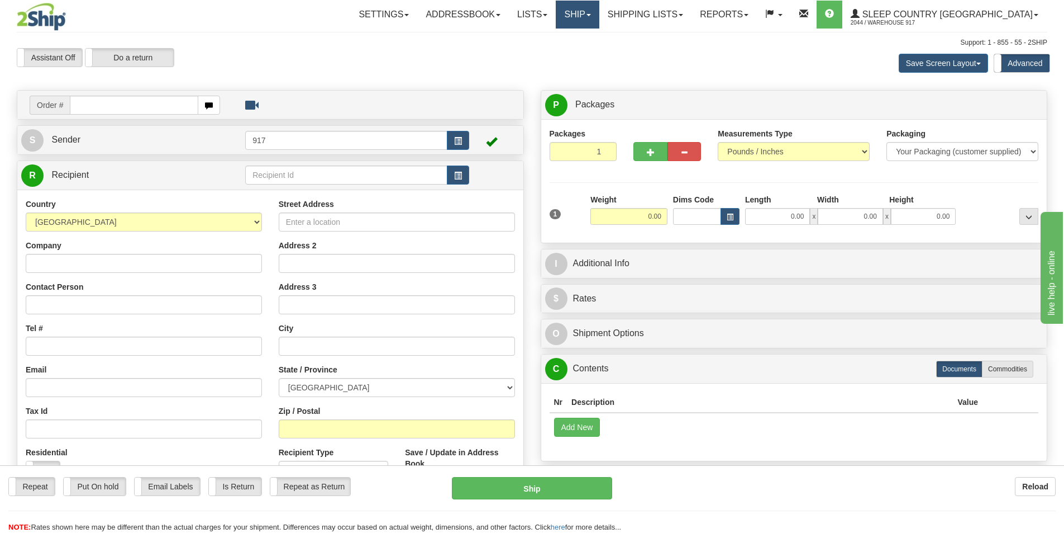
click at [599, 11] on link "Ship" at bounding box center [577, 15] width 43 height 28
click at [588, 50] on span "OnHold / Order Queue" at bounding box center [548, 53] width 79 height 9
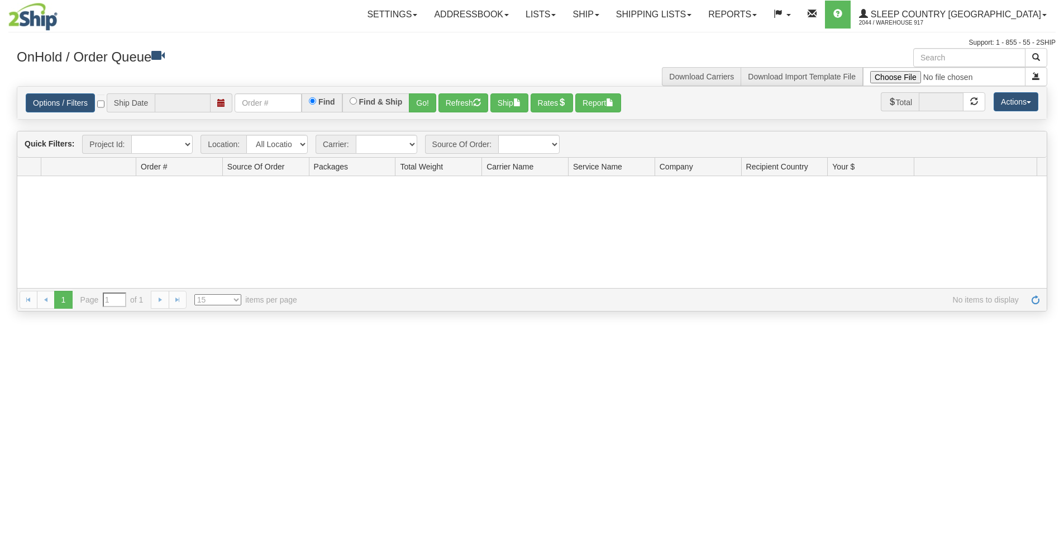
type input "[DATE]"
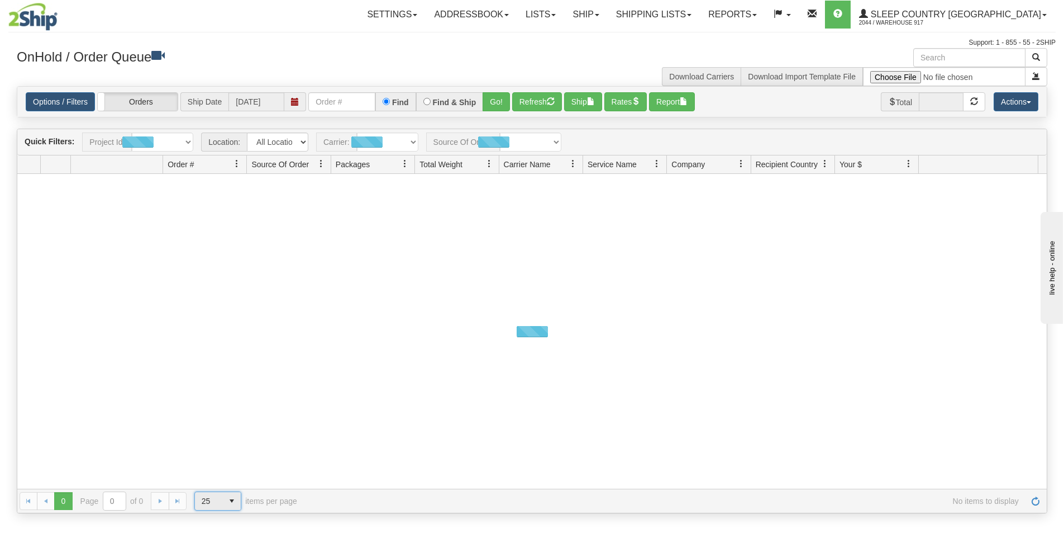
click at [232, 495] on span "select" at bounding box center [232, 501] width 18 height 18
click at [225, 481] on li "100" at bounding box center [218, 483] width 46 height 16
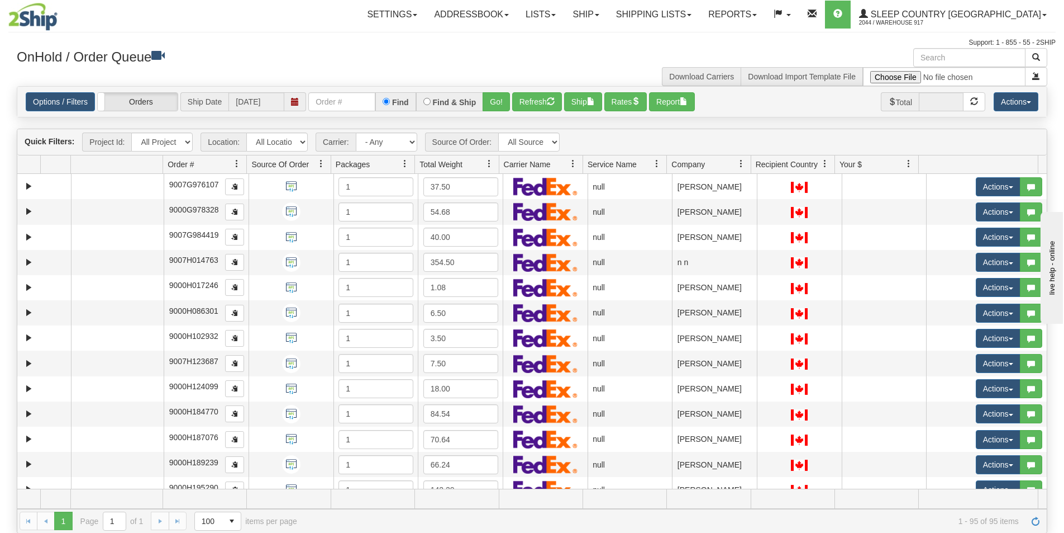
scroll to position [2187, 0]
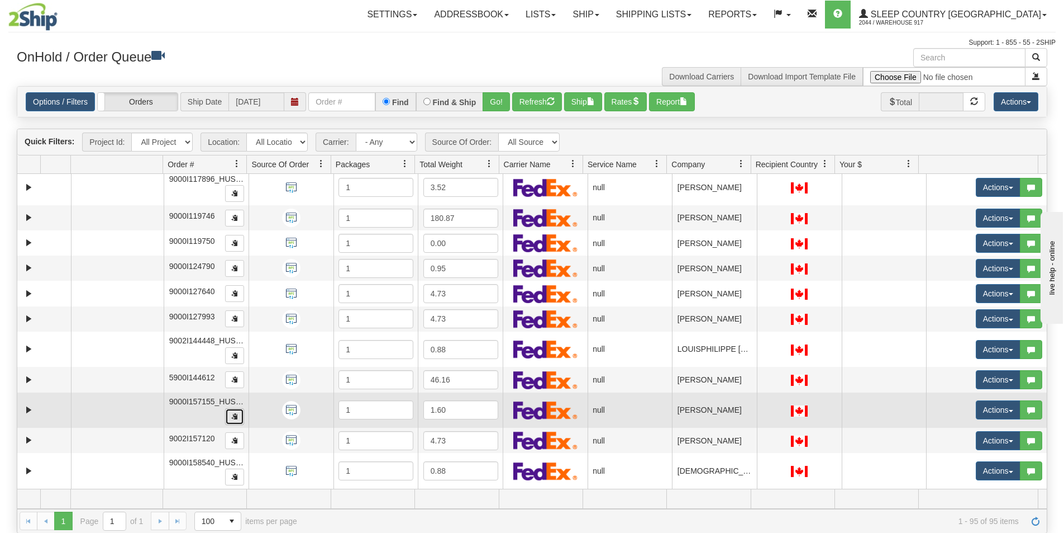
click at [240, 414] on button "button" at bounding box center [234, 416] width 19 height 17
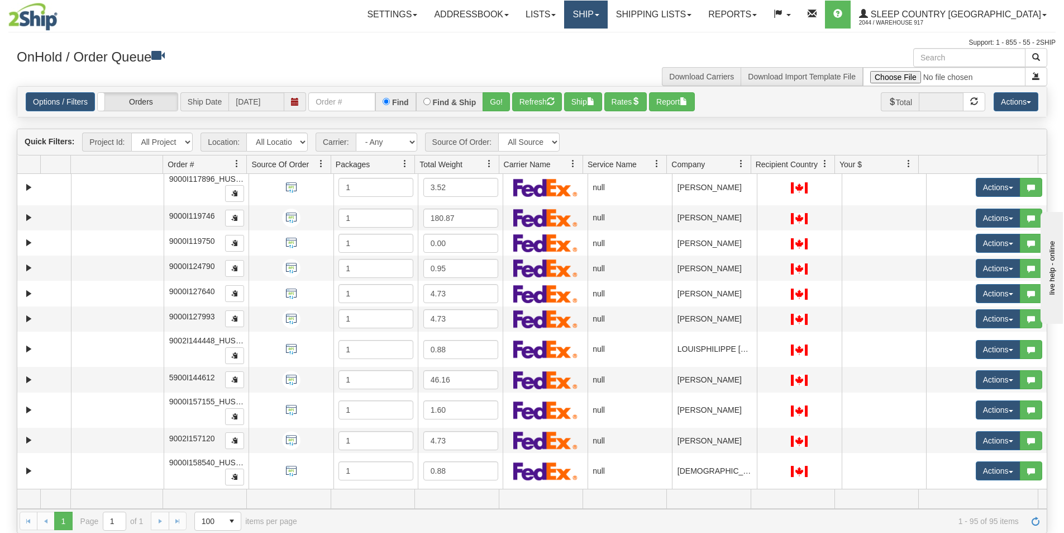
click at [607, 15] on link "Ship" at bounding box center [585, 15] width 43 height 28
click at [560, 42] on span "Ship Screen" at bounding box center [538, 39] width 42 height 9
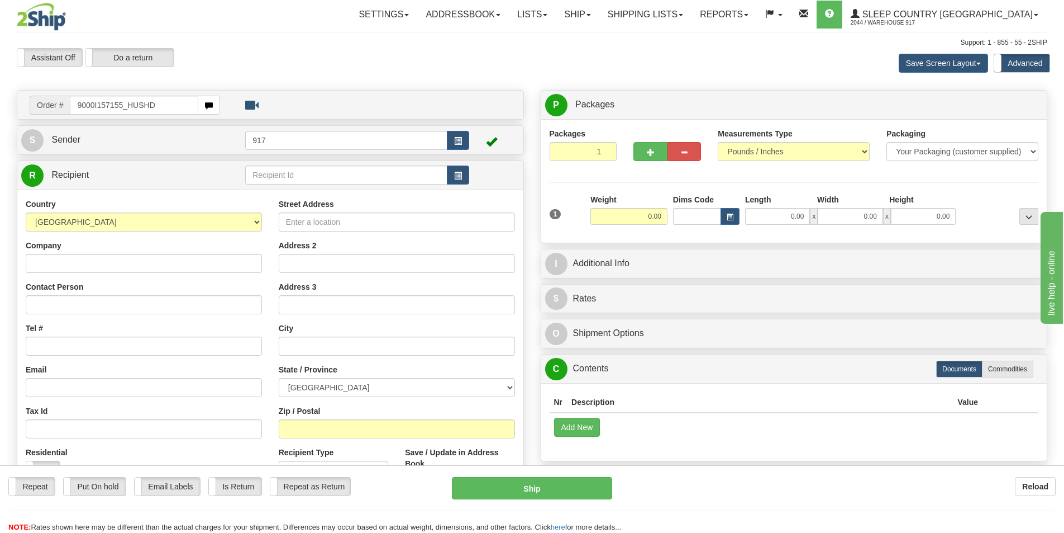
type input "9000I157155_HUSHD"
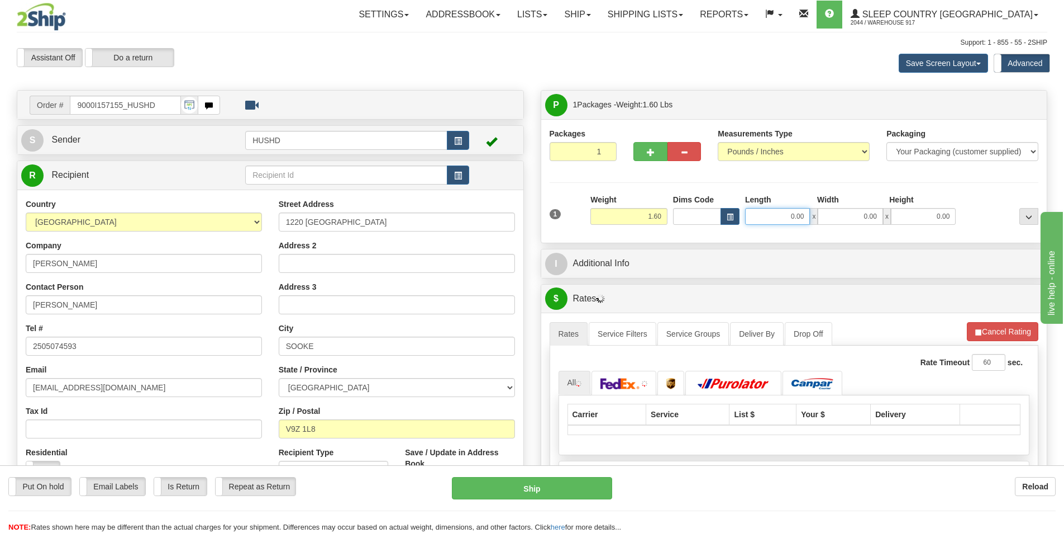
click at [788, 218] on input "0.00" at bounding box center [777, 216] width 65 height 17
type input "9.00"
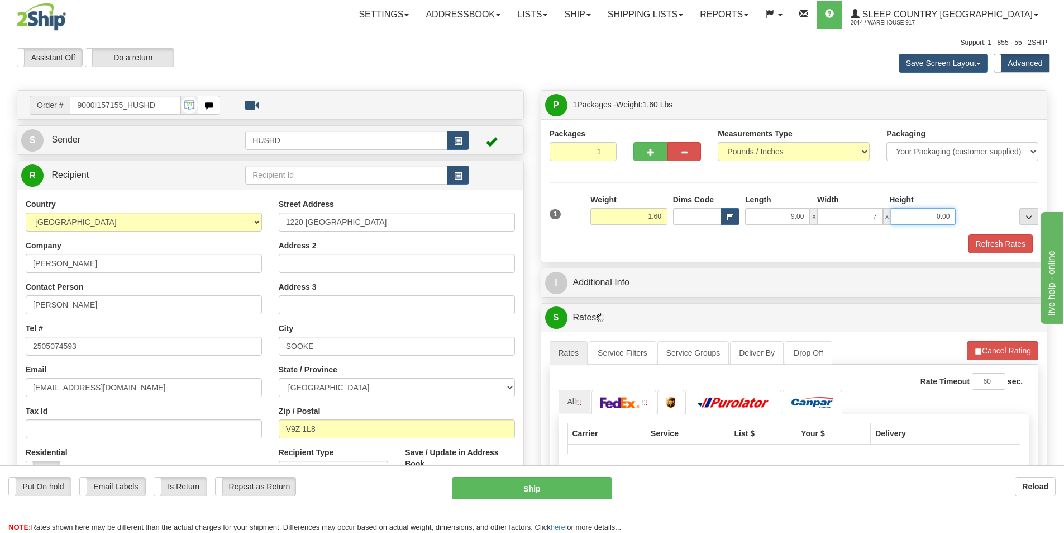
type input "7.00"
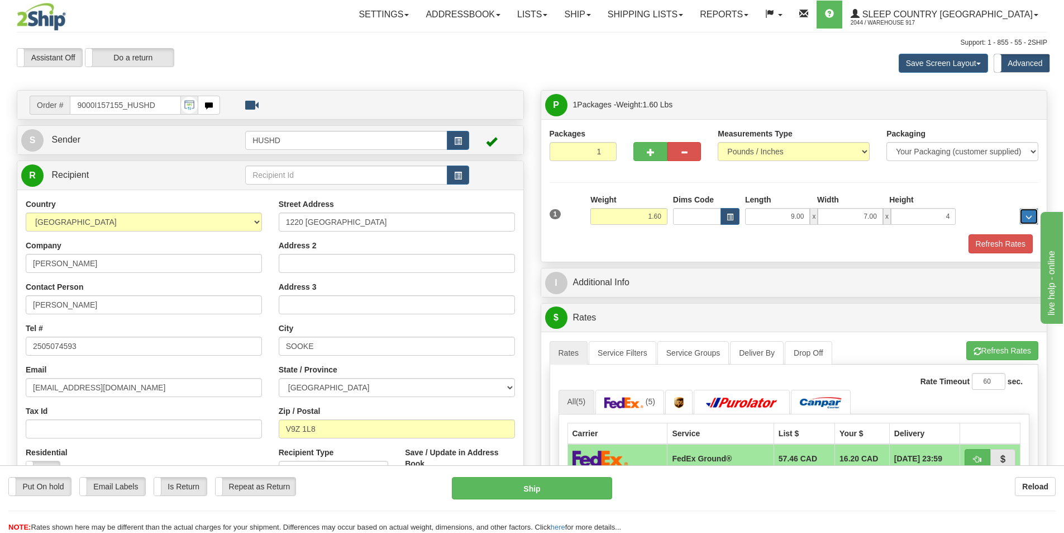
type input "4.00"
click at [998, 243] on button "Refresh Rates" at bounding box center [1001, 243] width 64 height 19
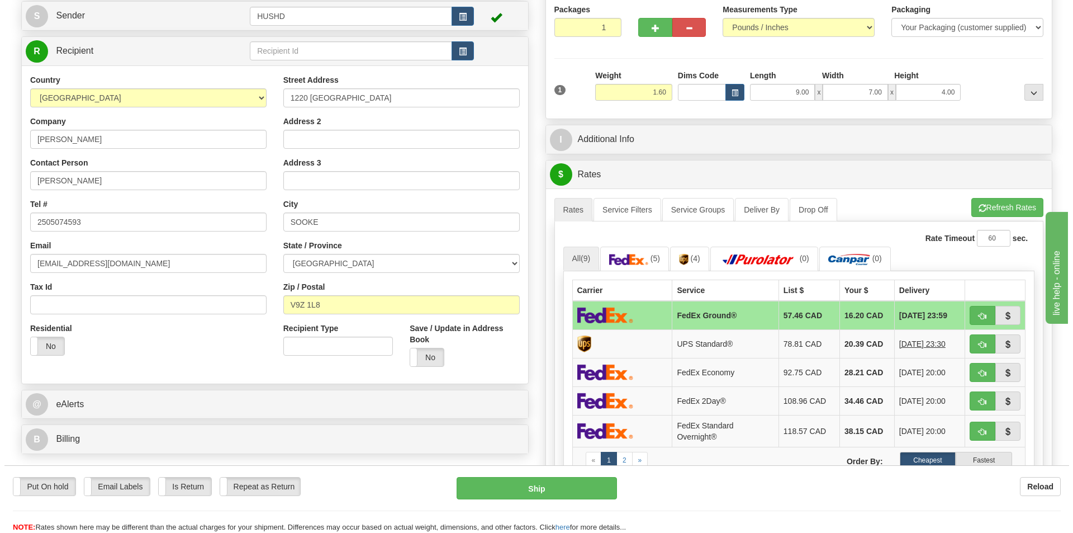
scroll to position [224, 0]
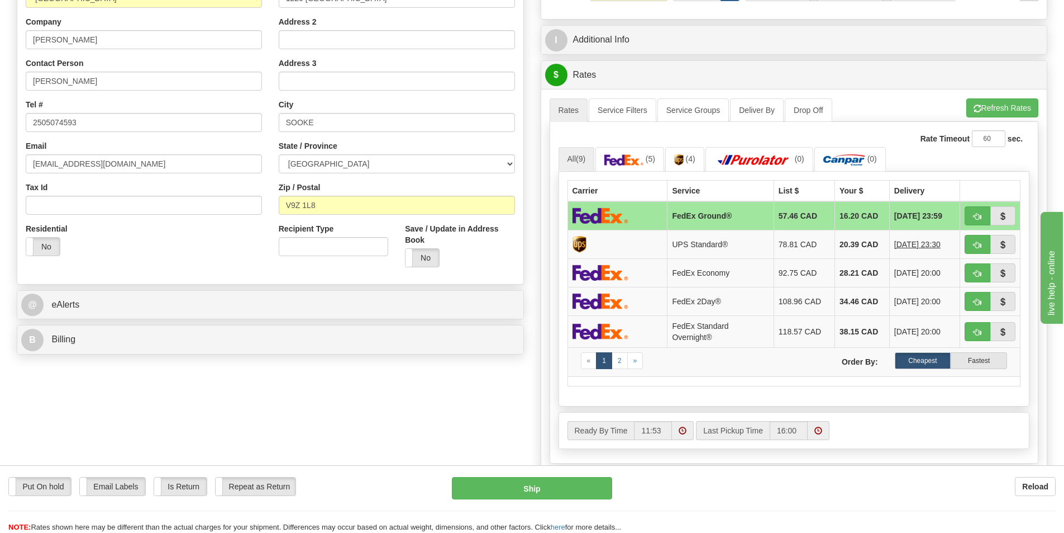
click at [698, 213] on td "FedEx Ground®" at bounding box center [721, 215] width 106 height 29
click at [543, 495] on button "Ship" at bounding box center [532, 488] width 160 height 22
type input "92"
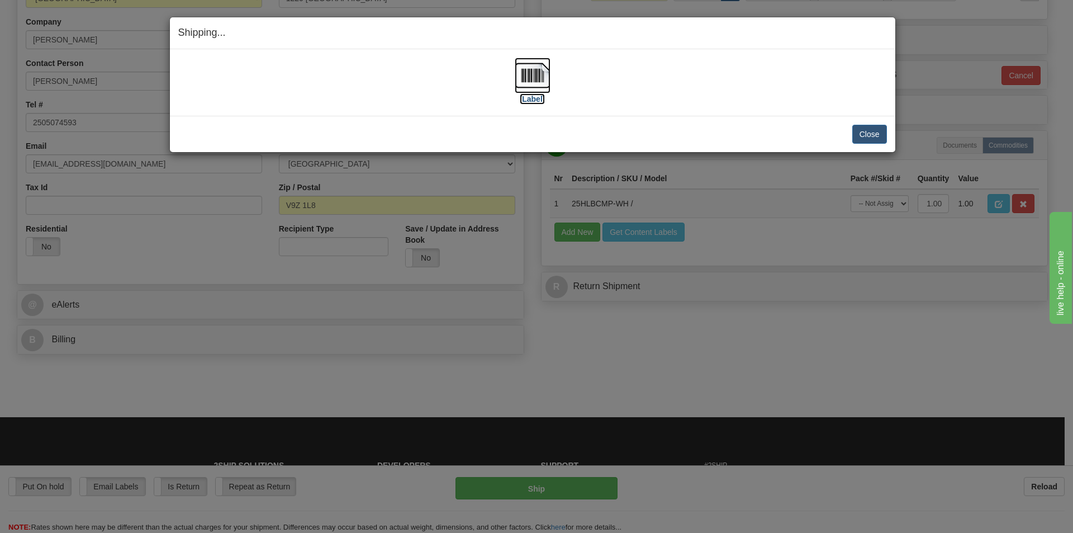
click at [526, 78] on img at bounding box center [533, 76] width 36 height 36
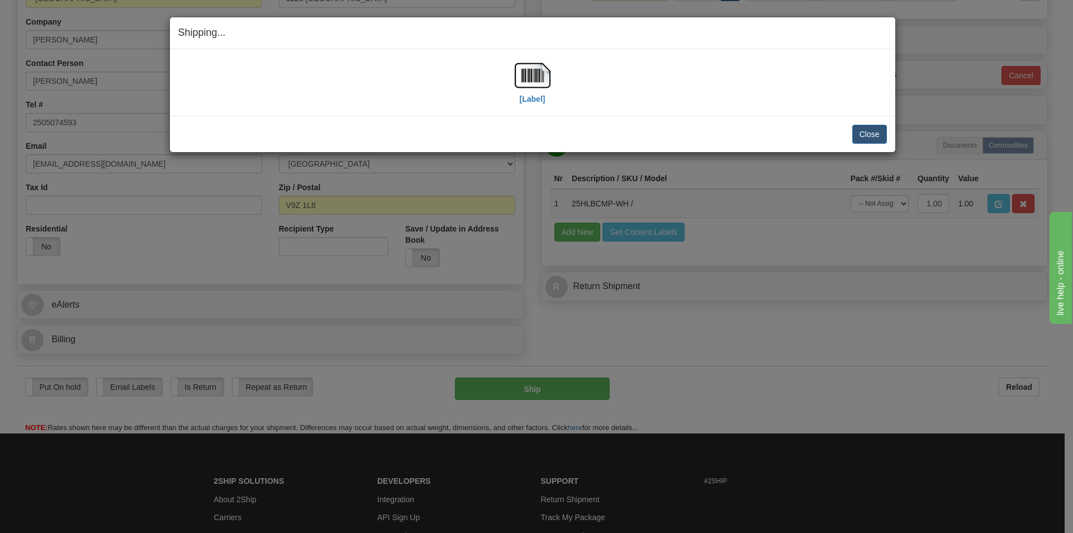
click at [821, 28] on h4 "Shipping... Your SHIPMENT will EXPIRE in" at bounding box center [532, 33] width 709 height 15
click at [867, 134] on button "Close" at bounding box center [869, 134] width 35 height 19
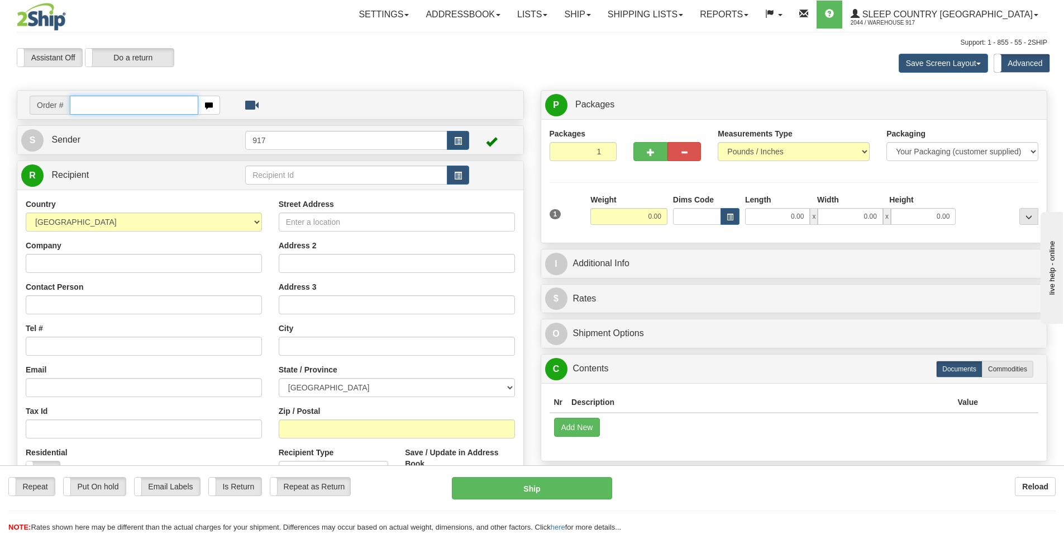
click at [164, 106] on input "text" at bounding box center [134, 105] width 129 height 19
paste input "9000I158540"
type input "9000I158540"
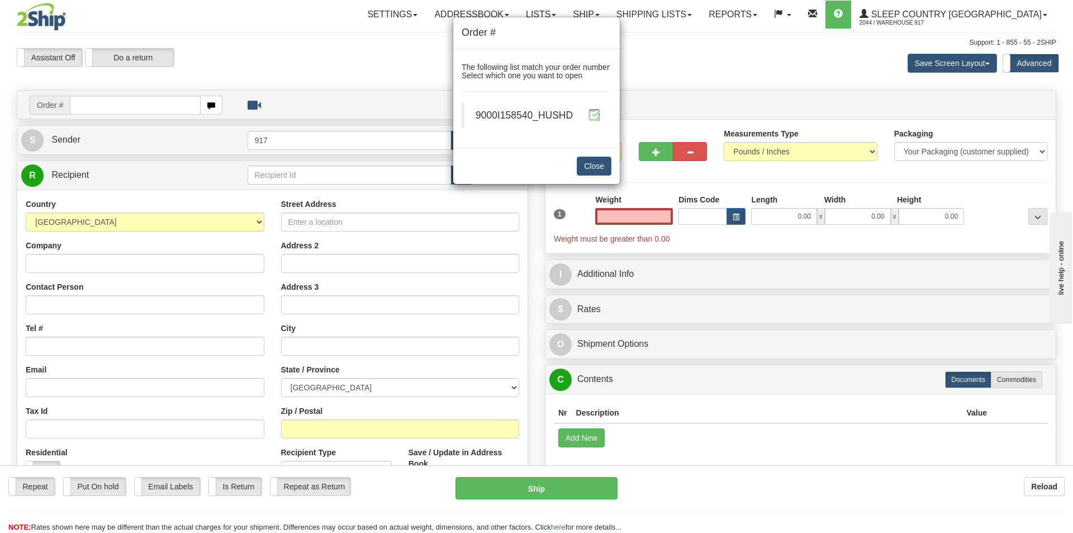
type input "0.00"
click at [598, 118] on span at bounding box center [594, 115] width 12 height 12
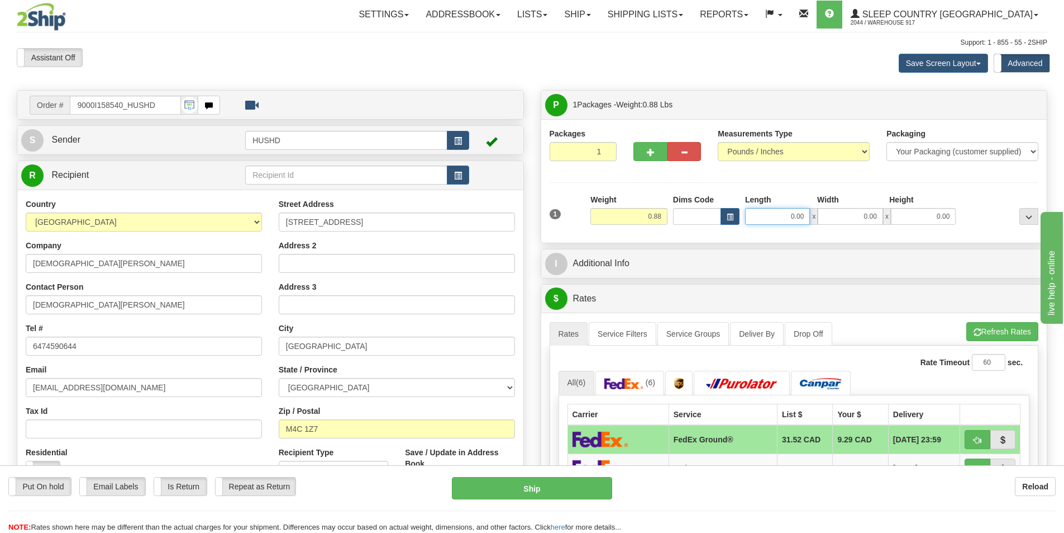
click at [779, 222] on input "0.00" at bounding box center [777, 216] width 65 height 17
type input "9.00"
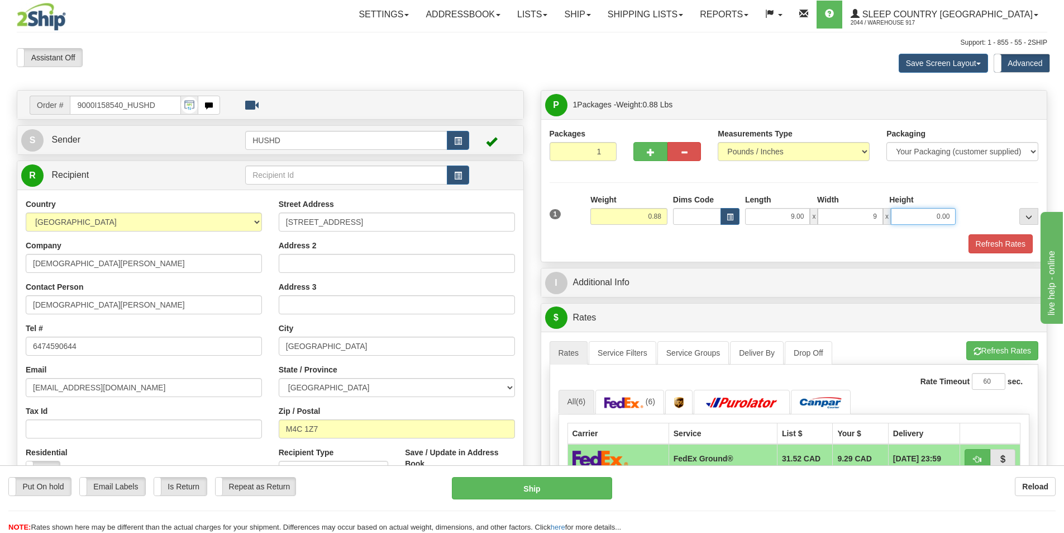
type input "9.00"
type input "2.00"
click at [995, 235] on div "1 Weight 0.88 Dims Code x" at bounding box center [794, 223] width 489 height 59
click at [991, 239] on button "Refresh Rates" at bounding box center [1001, 243] width 64 height 19
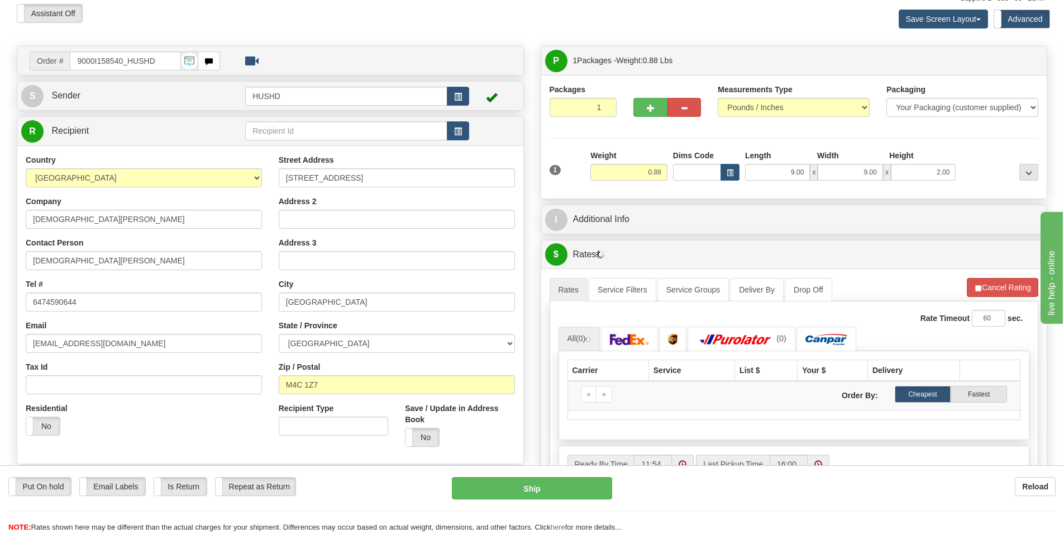
scroll to position [112, 0]
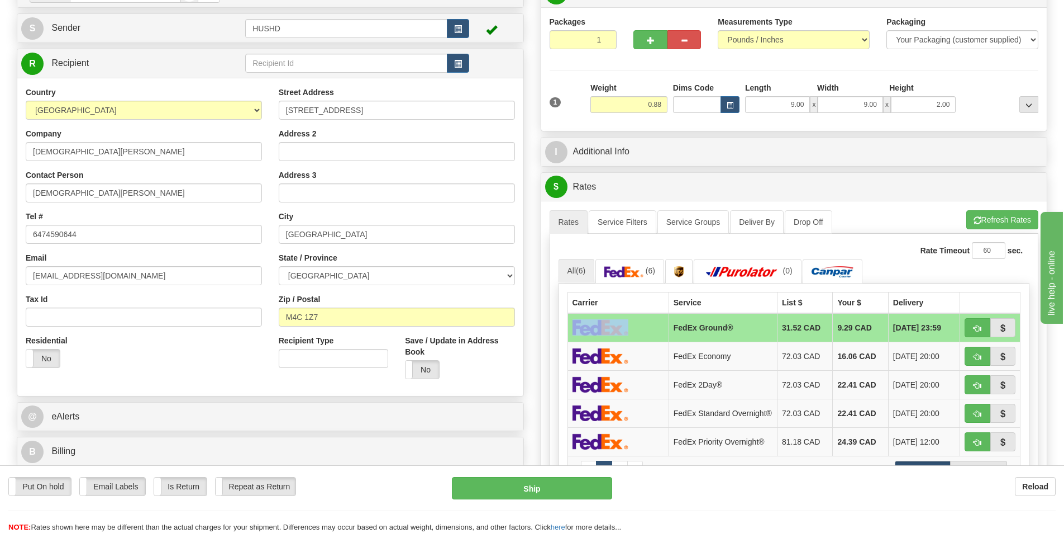
click at [641, 319] on td at bounding box center [618, 327] width 101 height 29
click at [636, 334] on td at bounding box center [618, 327] width 101 height 29
click at [597, 243] on div "Rate Timeout 60 sec." at bounding box center [795, 250] width 472 height 17
click at [669, 330] on td "FedEx Ground®" at bounding box center [723, 327] width 108 height 29
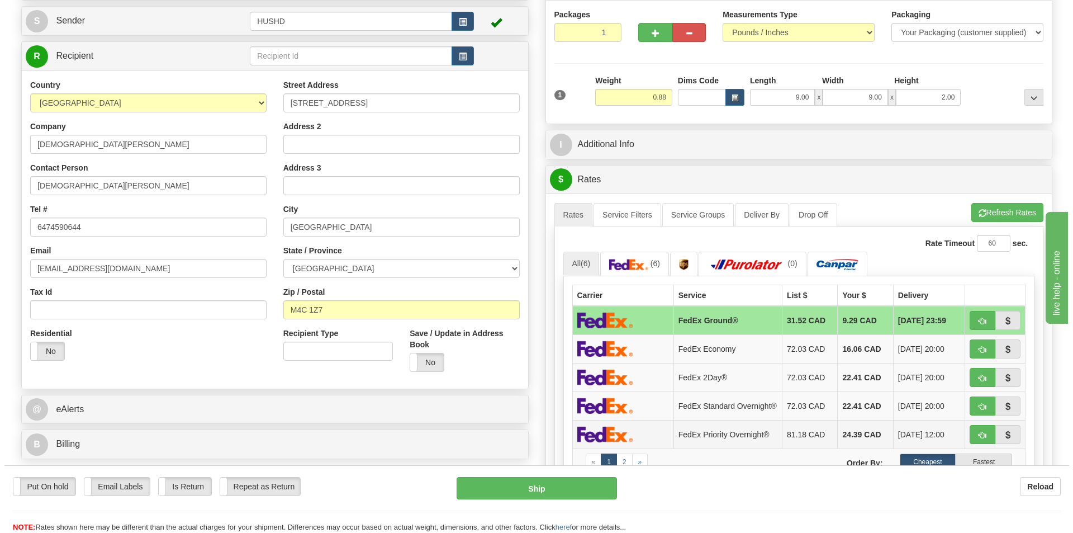
scroll to position [224, 0]
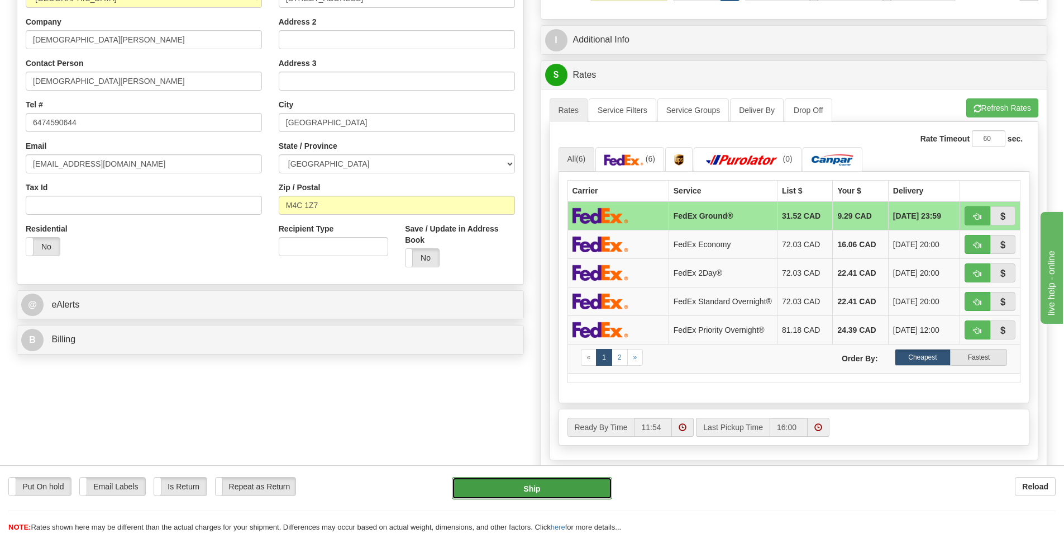
click at [532, 482] on button "Ship" at bounding box center [532, 488] width 160 height 22
type input "92"
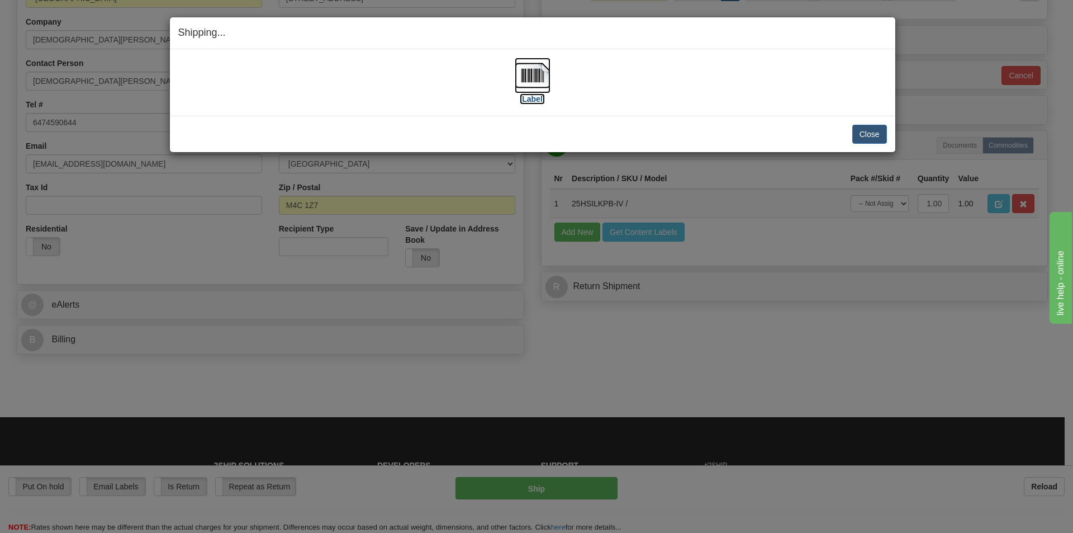
click at [529, 77] on img at bounding box center [533, 76] width 36 height 36
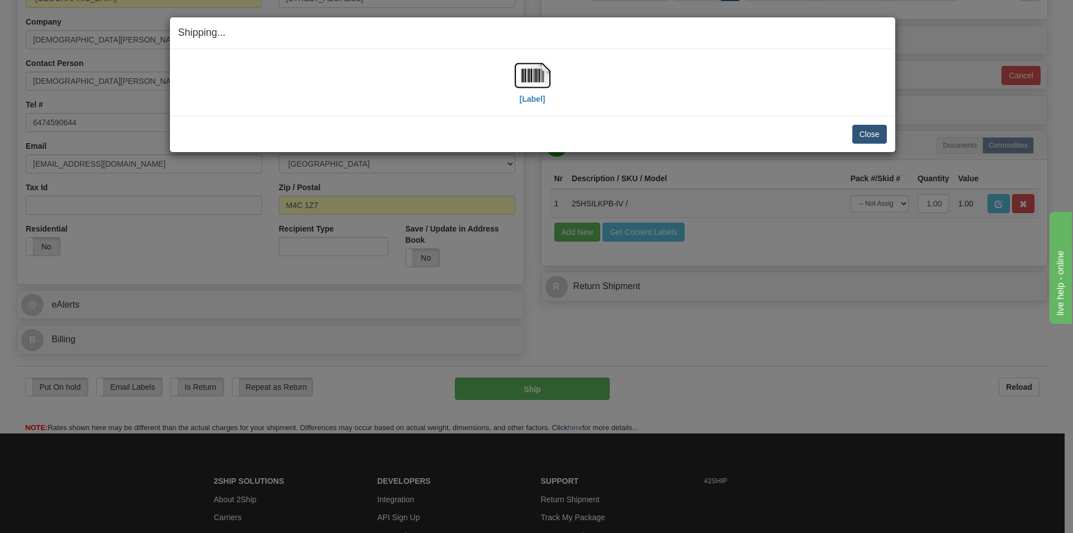
drag, startPoint x: 723, startPoint y: 112, endPoint x: 738, endPoint y: 106, distance: 16.3
click at [724, 111] on div "[Label] IMPORTANT NOTICE Embassy / Consulate / Government Building / Hospital C…" at bounding box center [532, 82] width 725 height 66
click at [869, 129] on button "Close" at bounding box center [869, 134] width 35 height 19
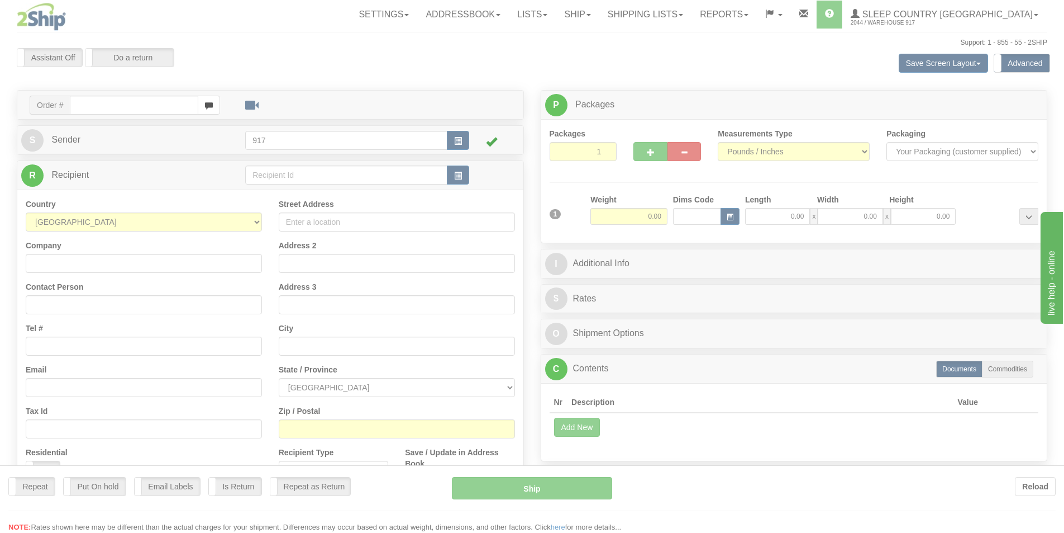
click at [694, 21] on div at bounding box center [532, 266] width 1064 height 533
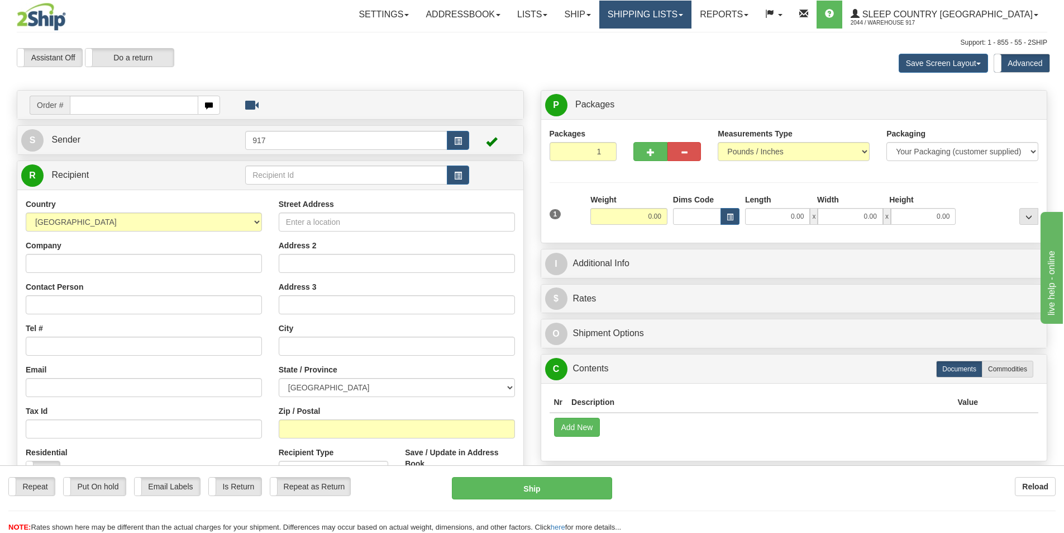
click at [692, 15] on link "Shipping lists" at bounding box center [646, 15] width 92 height 28
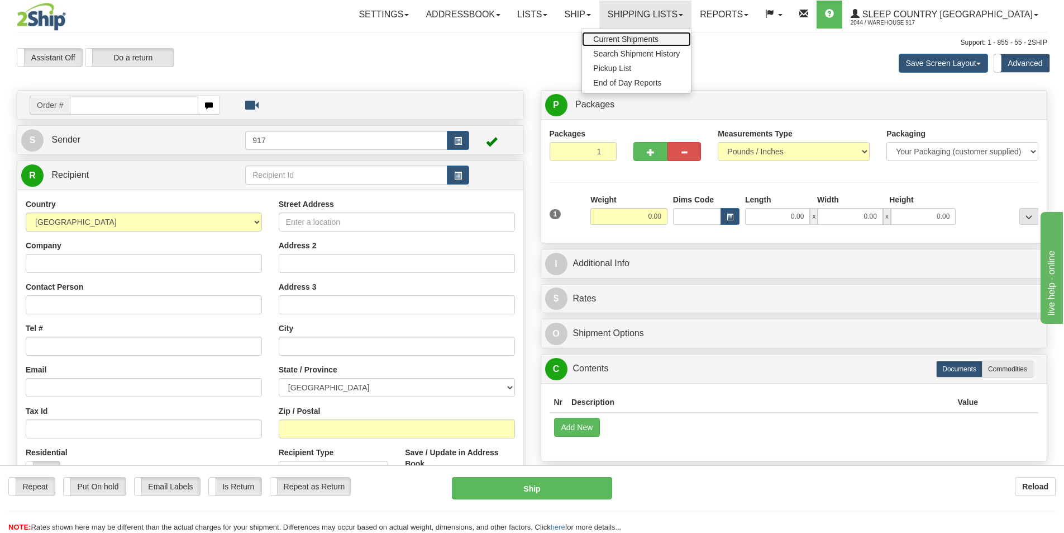
click at [659, 36] on span "Current Shipments" at bounding box center [625, 39] width 65 height 9
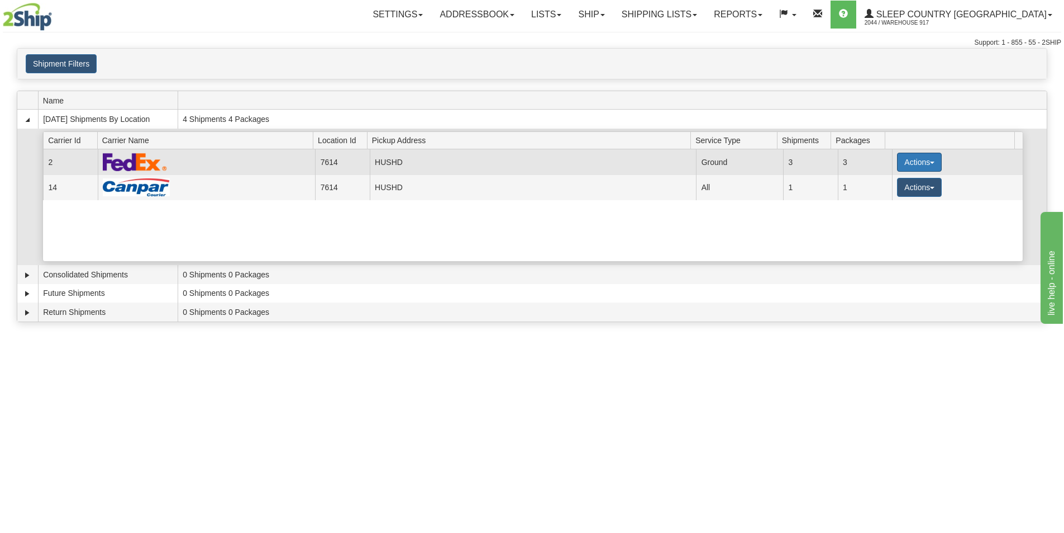
click at [912, 167] on button "Actions" at bounding box center [919, 162] width 45 height 19
click at [885, 193] on span "Close" at bounding box center [876, 197] width 26 height 8
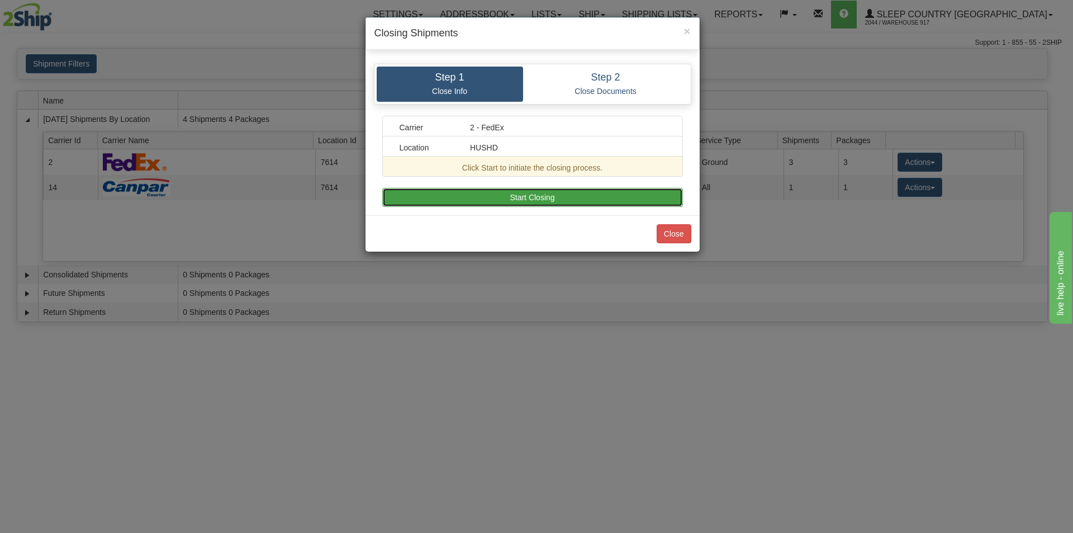
click at [500, 195] on button "Start Closing" at bounding box center [532, 197] width 301 height 19
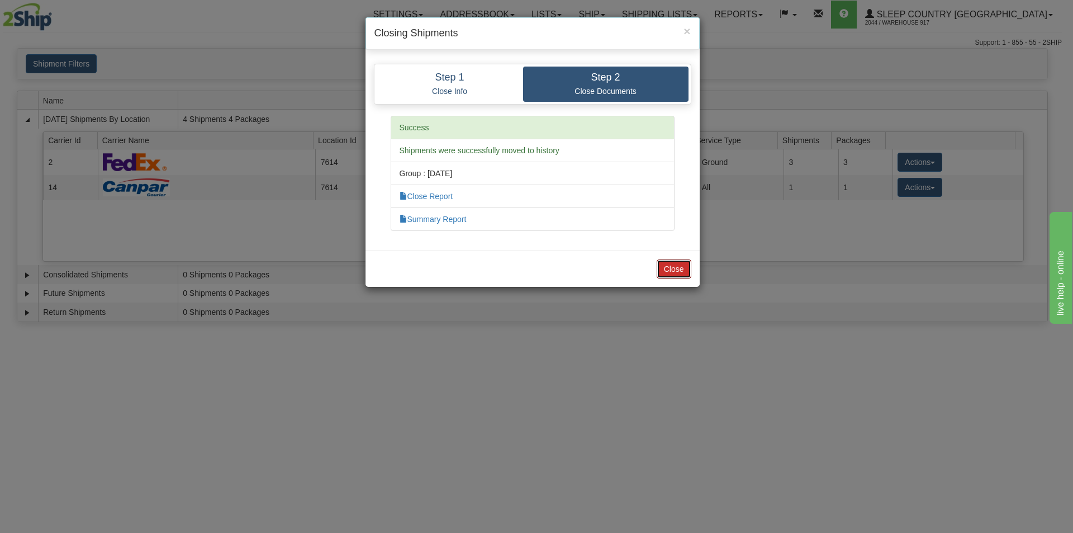
drag, startPoint x: 676, startPoint y: 266, endPoint x: 712, endPoint y: 262, distance: 36.5
click at [676, 267] on button "Close" at bounding box center [674, 268] width 35 height 19
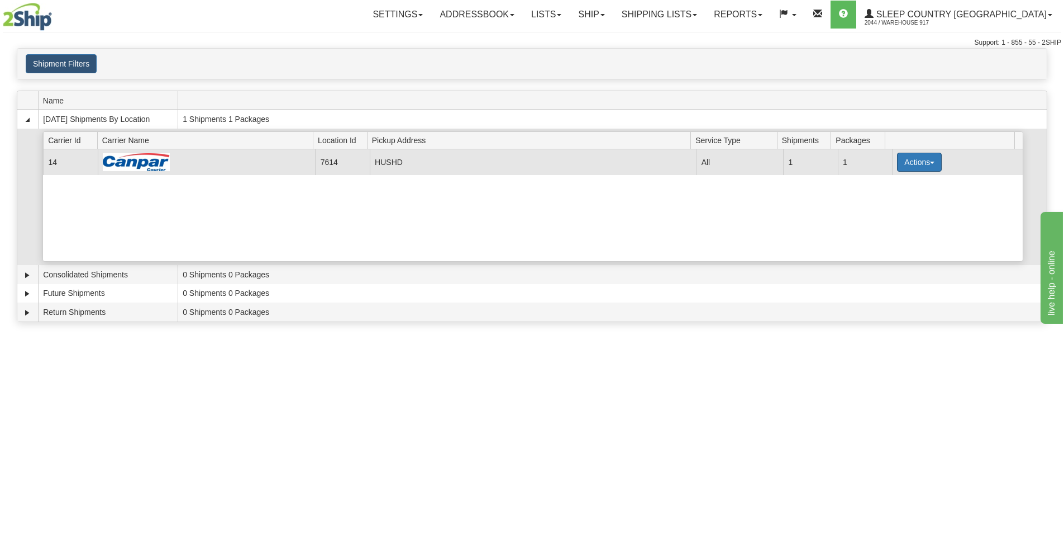
click at [905, 160] on button "Actions" at bounding box center [919, 162] width 45 height 19
click at [900, 166] on button "Actions" at bounding box center [919, 162] width 45 height 19
click at [893, 197] on link "Close" at bounding box center [896, 198] width 89 height 15
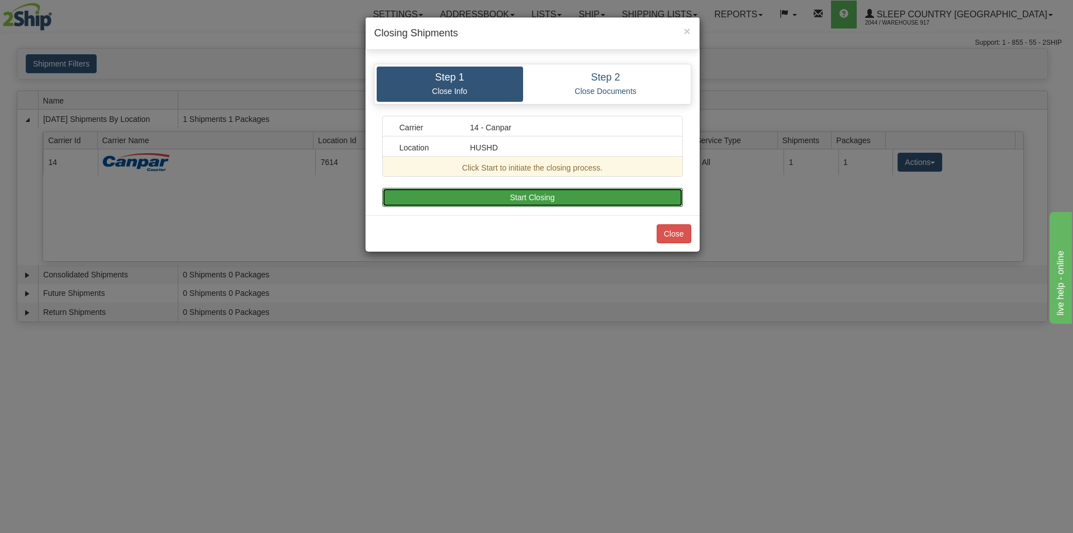
drag, startPoint x: 605, startPoint y: 196, endPoint x: 600, endPoint y: 205, distance: 9.8
click at [604, 198] on button "Start Closing" at bounding box center [532, 197] width 301 height 19
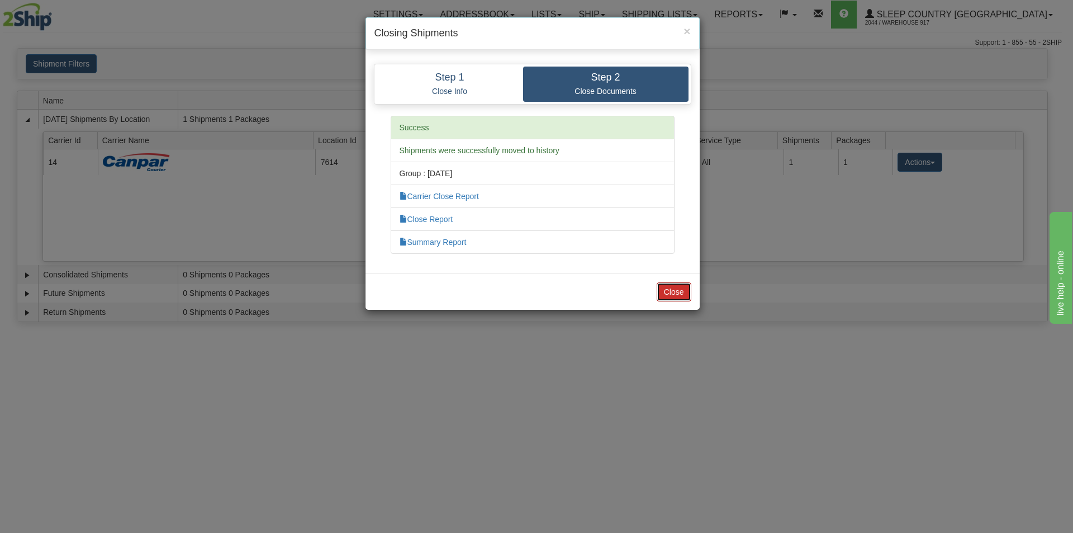
click at [688, 299] on button "Close" at bounding box center [674, 291] width 35 height 19
